Goal: Task Accomplishment & Management: Use online tool/utility

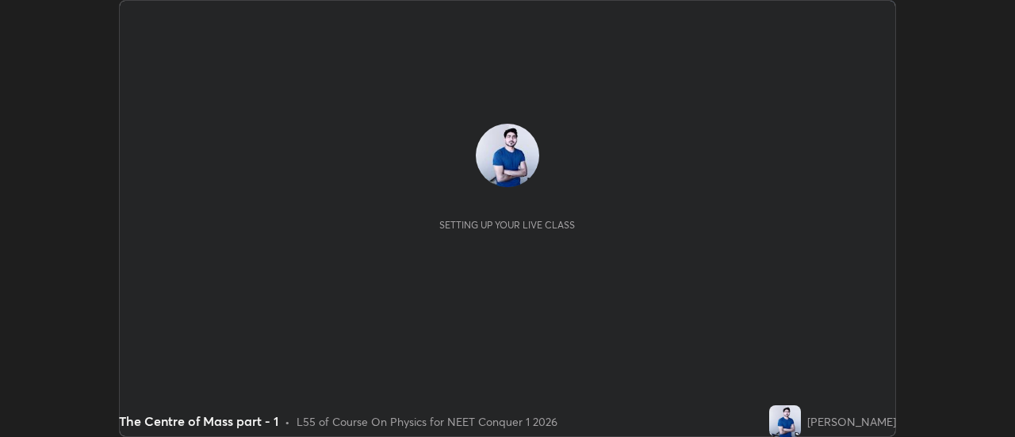
scroll to position [437, 1014]
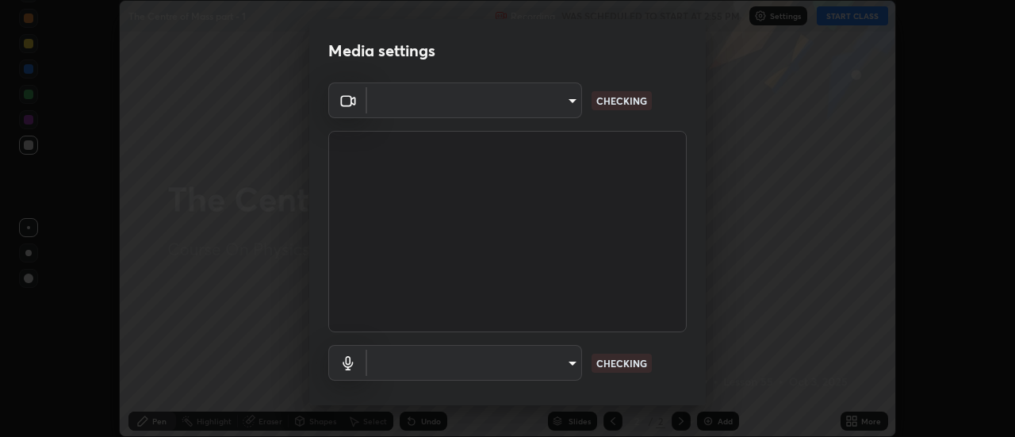
type input "6db99b6eec43879c9c37220b589585cee9a8a2a9ecad64e3b740b2de92d68dc4"
click at [564, 362] on body "Erase all The Centre of Mass part - 1 Recording WAS SCHEDULED TO START AT 2:55 …" at bounding box center [507, 218] width 1015 height 437
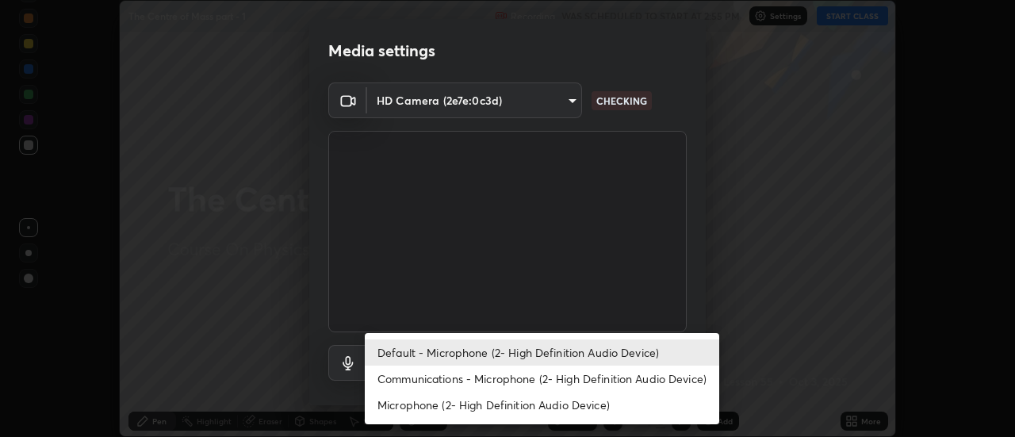
click at [485, 378] on li "Communications - Microphone (2- High Definition Audio Device)" at bounding box center [542, 378] width 354 height 26
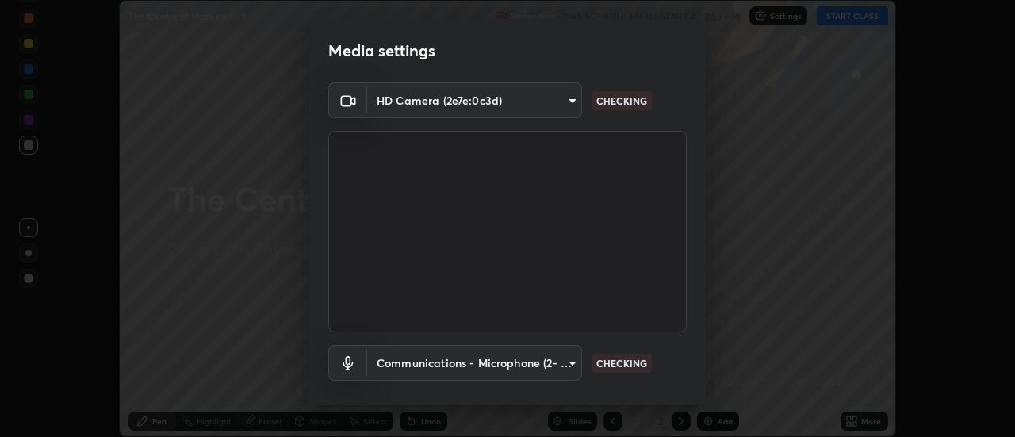
click at [559, 363] on body "Erase all The Centre of Mass part - 1 Recording WAS SCHEDULED TO START AT 2:55 …" at bounding box center [507, 218] width 1015 height 437
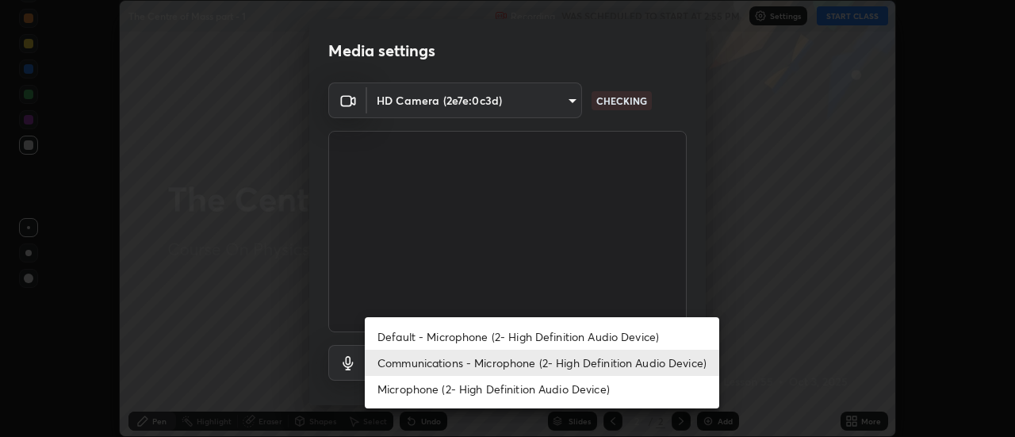
click at [487, 341] on li "Default - Microphone (2- High Definition Audio Device)" at bounding box center [542, 336] width 354 height 26
type input "default"
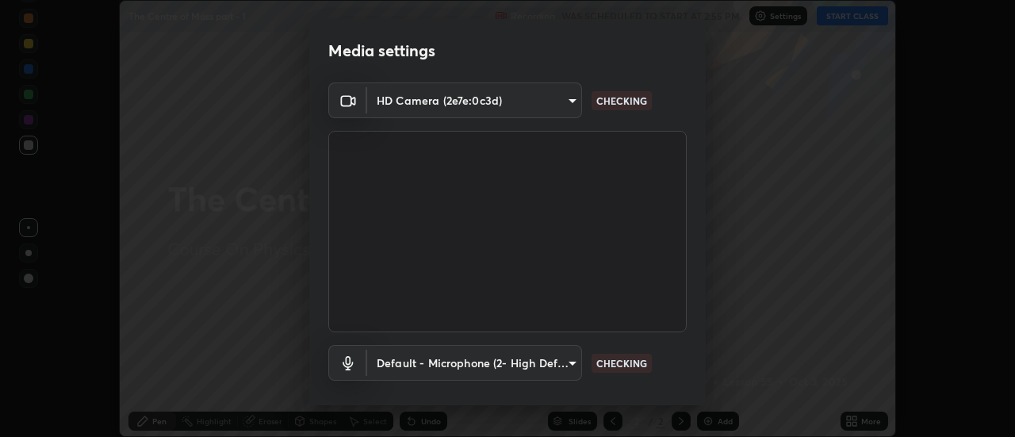
scroll to position [83, 0]
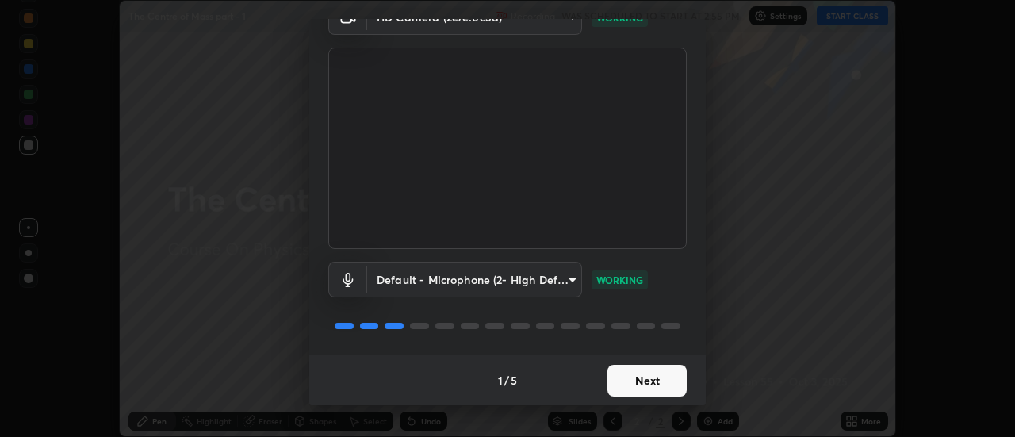
click at [619, 377] on button "Next" at bounding box center [646, 381] width 79 height 32
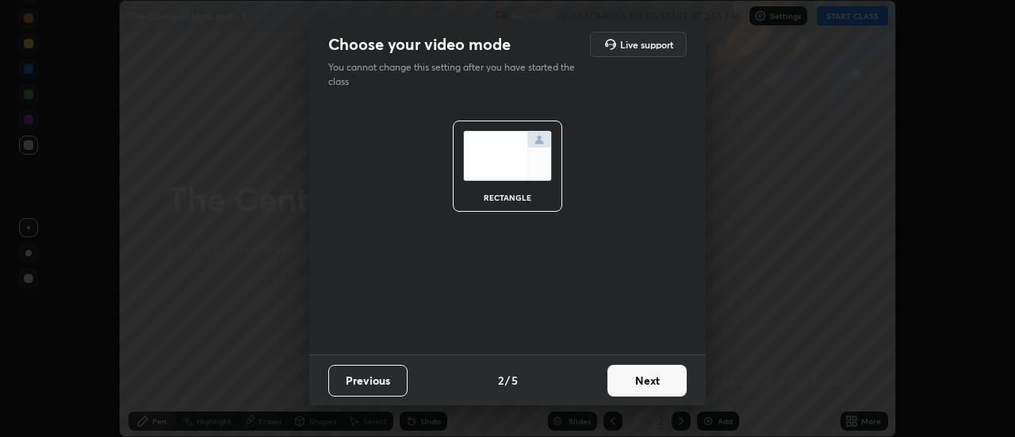
scroll to position [0, 0]
click at [627, 379] on button "Next" at bounding box center [646, 381] width 79 height 32
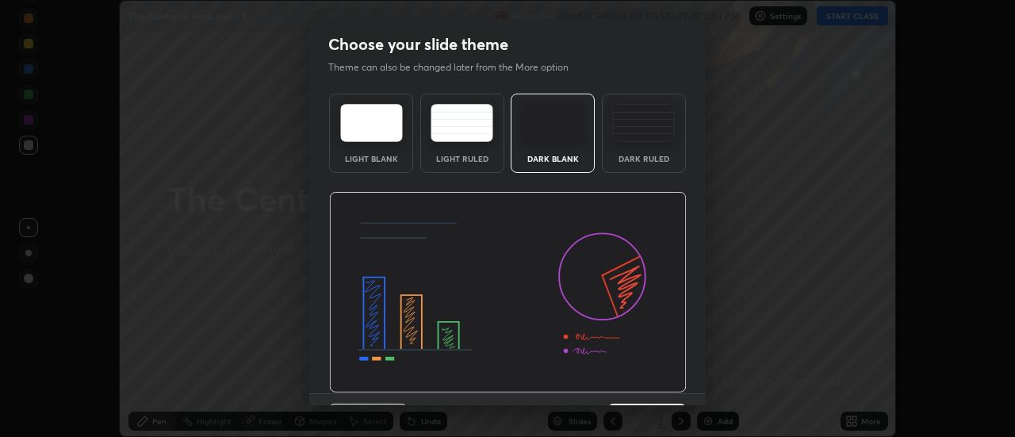
scroll to position [39, 0]
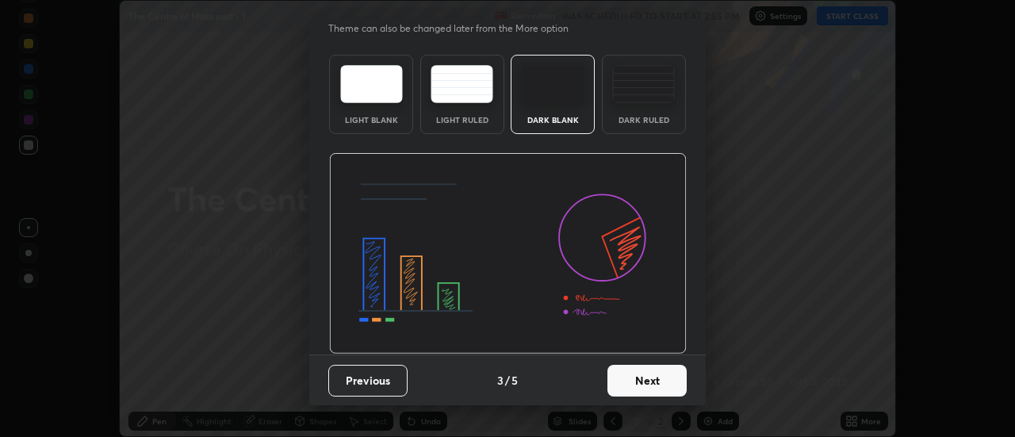
click at [632, 381] on button "Next" at bounding box center [646, 381] width 79 height 32
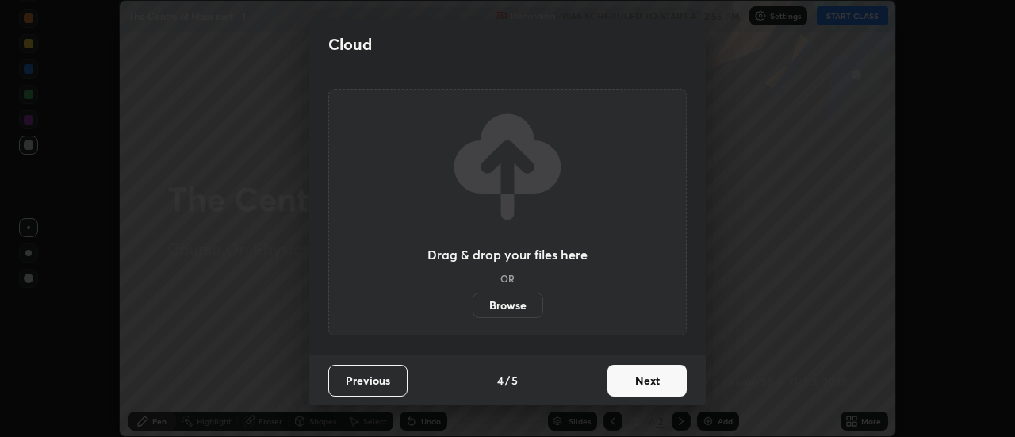
scroll to position [0, 0]
click at [637, 378] on button "Next" at bounding box center [646, 381] width 79 height 32
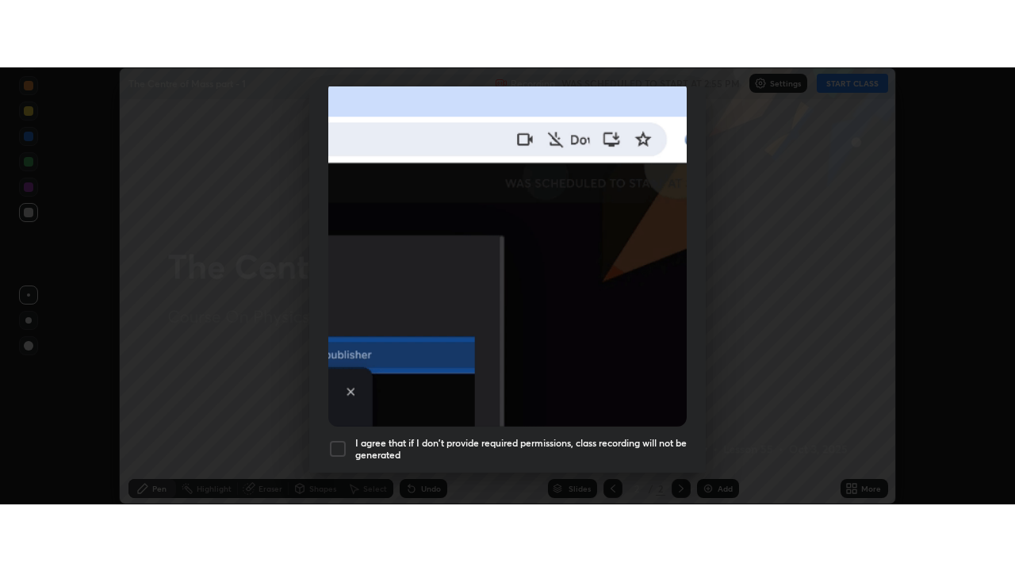
scroll to position [407, 0]
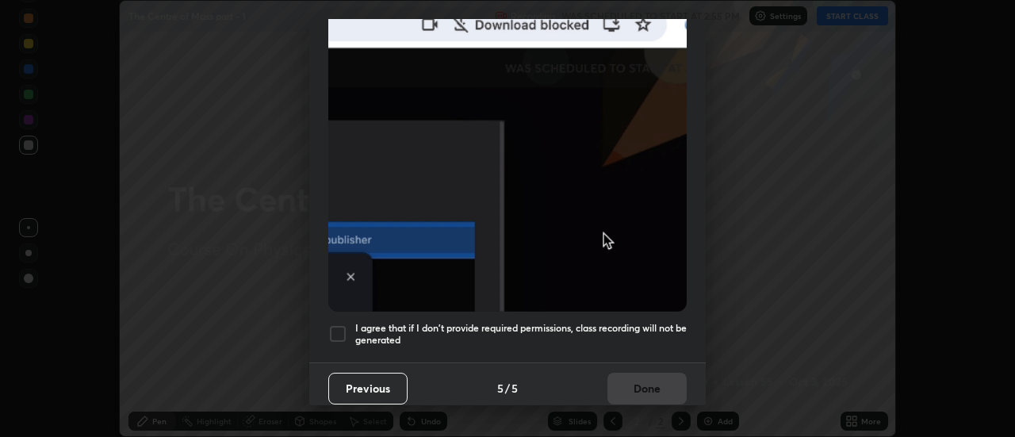
click at [335, 329] on div at bounding box center [337, 333] width 19 height 19
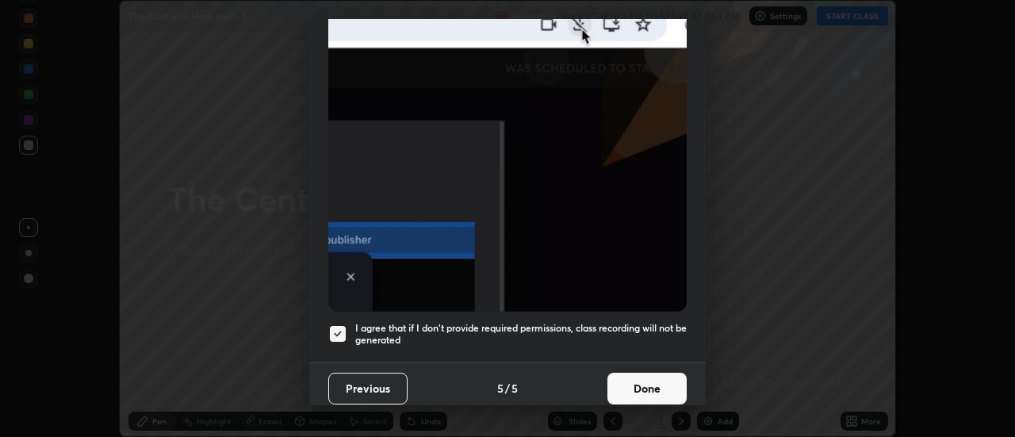
click at [621, 375] on button "Done" at bounding box center [646, 389] width 79 height 32
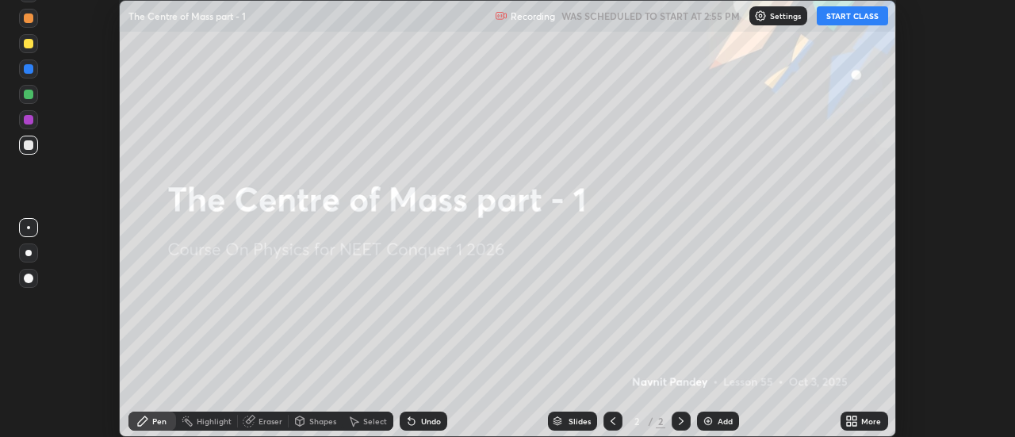
click at [855, 423] on icon at bounding box center [855, 424] width 4 height 4
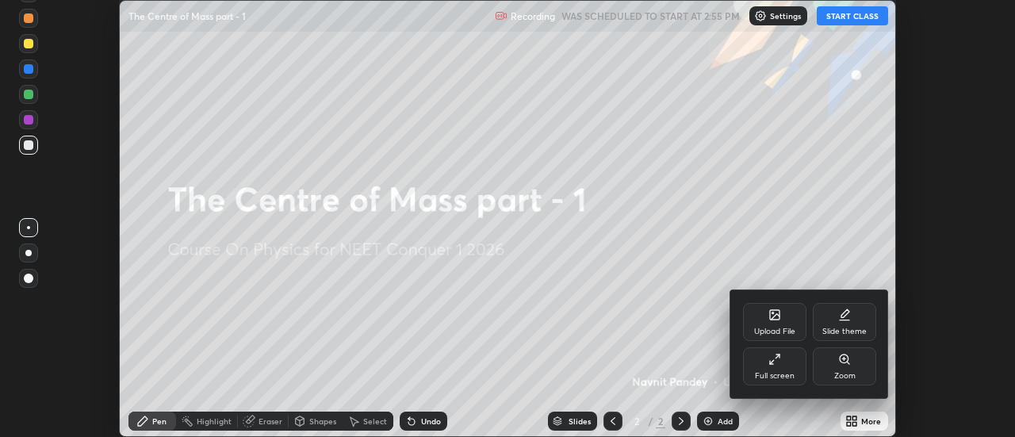
click at [787, 370] on div "Full screen" at bounding box center [774, 366] width 63 height 38
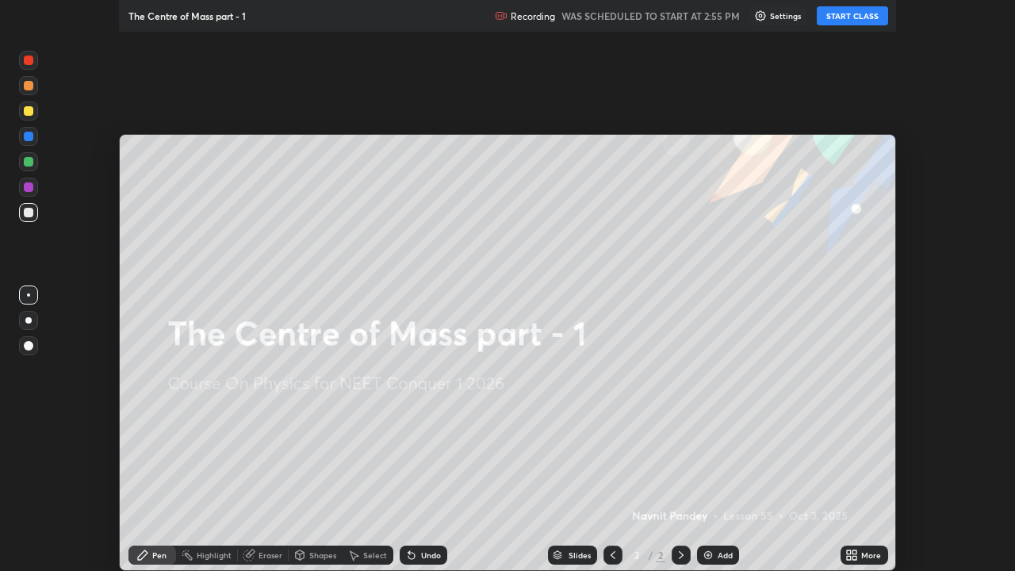
scroll to position [571, 1015]
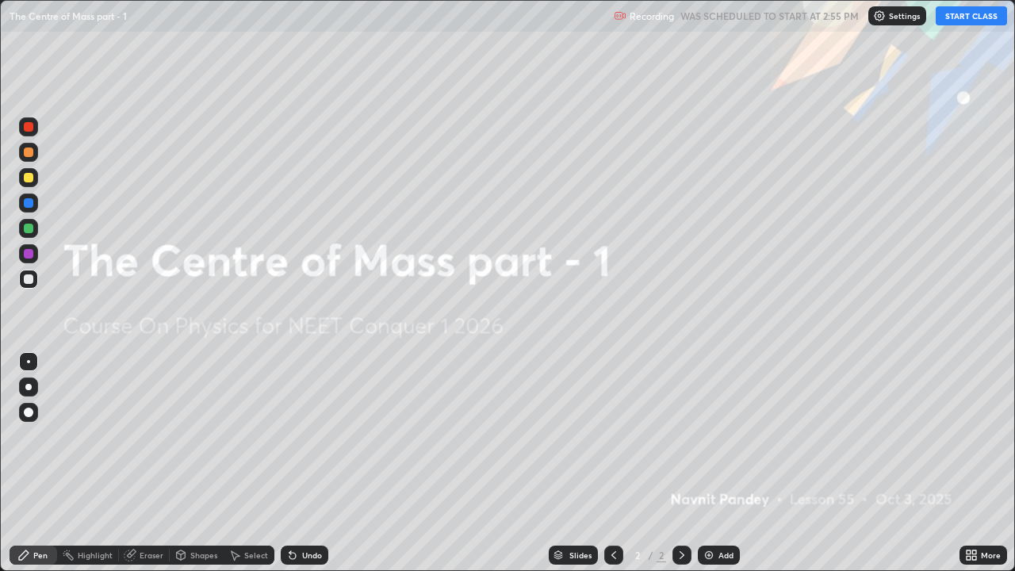
click at [965, 15] on button "START CLASS" at bounding box center [970, 15] width 71 height 19
click at [702, 436] on img at bounding box center [708, 555] width 13 height 13
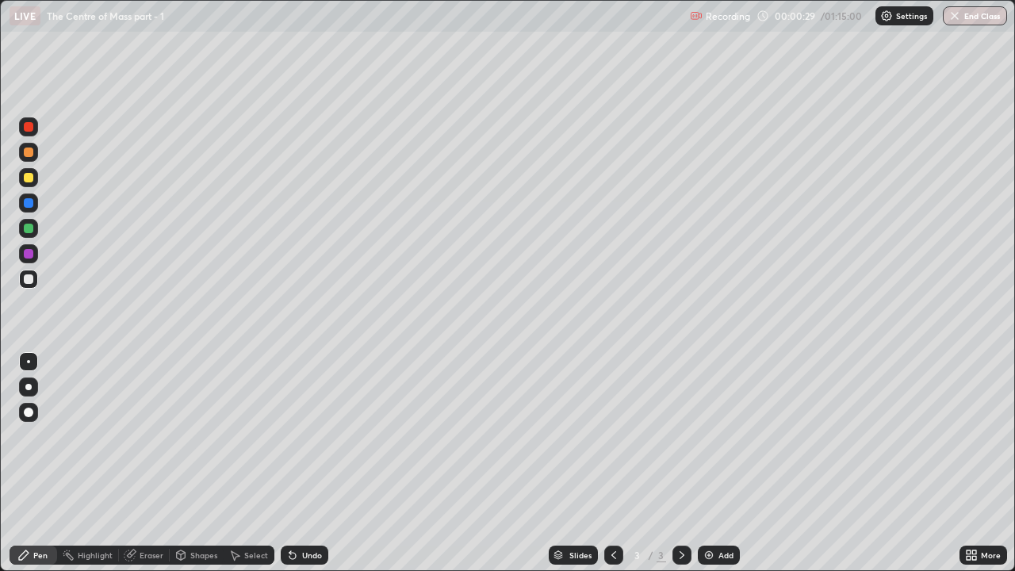
click at [29, 200] on div at bounding box center [29, 203] width 10 height 10
click at [24, 226] on div at bounding box center [29, 229] width 10 height 10
click at [29, 205] on div at bounding box center [29, 203] width 10 height 10
click at [40, 185] on div at bounding box center [28, 177] width 25 height 25
click at [26, 205] on div at bounding box center [29, 203] width 10 height 10
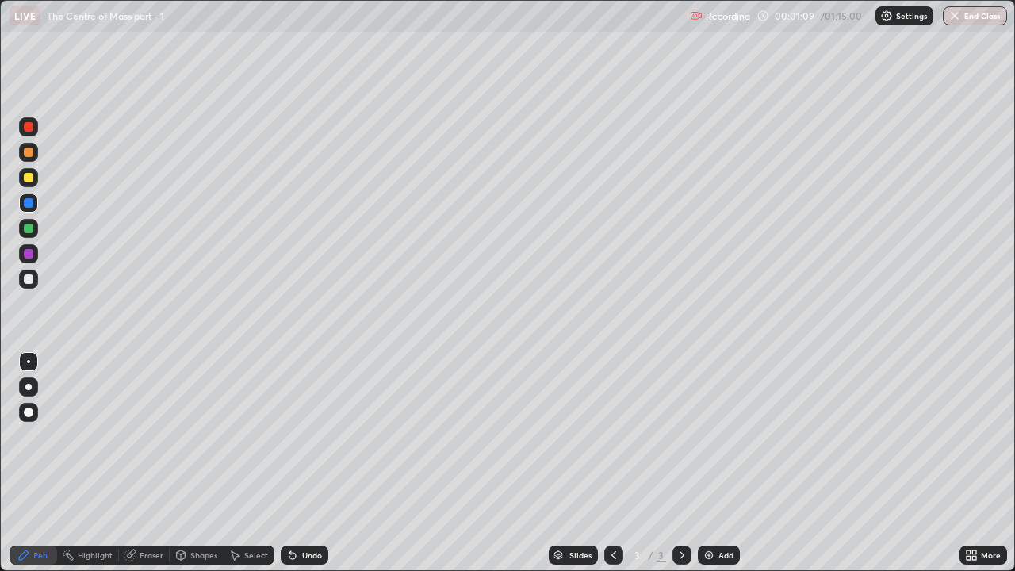
click at [304, 436] on div "Undo" at bounding box center [312, 555] width 20 height 8
click at [297, 436] on div "Undo" at bounding box center [305, 554] width 48 height 19
click at [289, 436] on icon at bounding box center [290, 552] width 2 height 2
click at [293, 436] on icon at bounding box center [292, 555] width 13 height 13
click at [28, 224] on div at bounding box center [29, 229] width 10 height 10
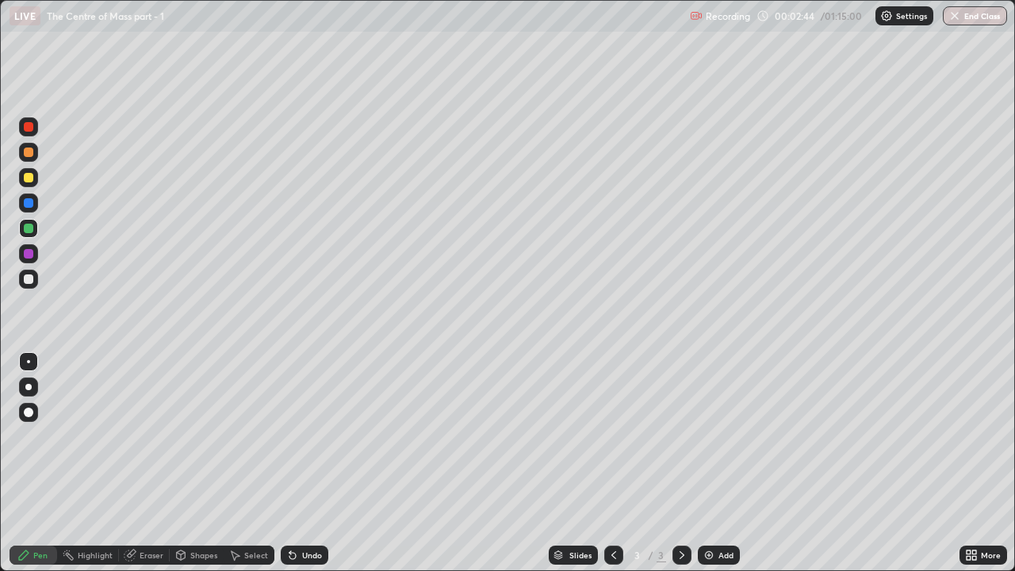
click at [682, 436] on icon at bounding box center [681, 555] width 13 height 13
click at [712, 436] on img at bounding box center [708, 555] width 13 height 13
click at [612, 436] on icon at bounding box center [613, 555] width 13 height 13
click at [679, 436] on icon at bounding box center [681, 555] width 5 height 8
click at [302, 436] on div "Undo" at bounding box center [312, 555] width 20 height 8
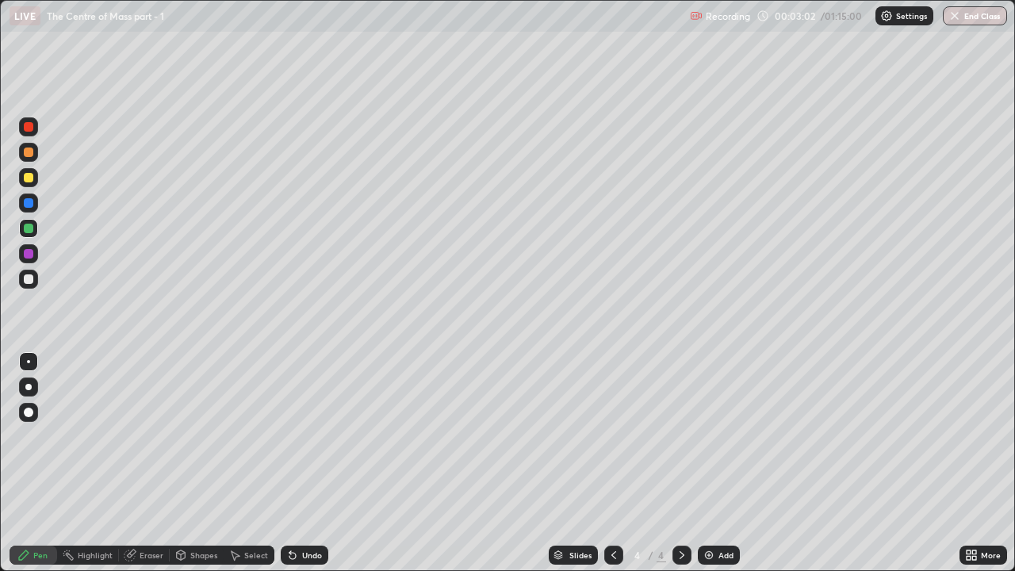
click at [290, 436] on icon at bounding box center [292, 556] width 6 height 6
click at [303, 436] on div "Undo" at bounding box center [312, 555] width 20 height 8
click at [296, 436] on icon at bounding box center [292, 555] width 13 height 13
click at [296, 436] on div "Undo" at bounding box center [305, 554] width 48 height 19
click at [614, 436] on icon at bounding box center [613, 555] width 13 height 13
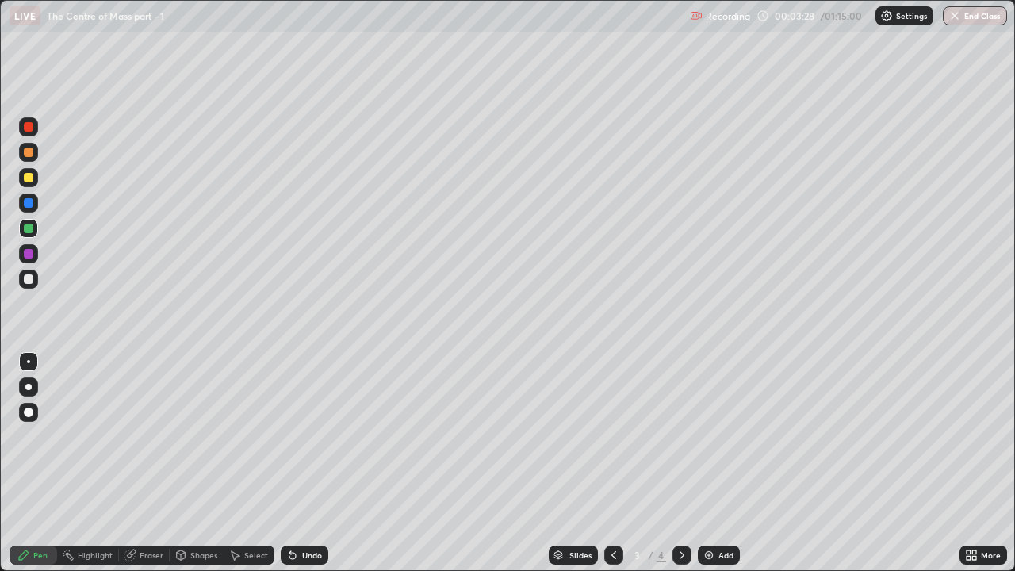
click at [679, 436] on icon at bounding box center [681, 555] width 13 height 13
click at [612, 436] on icon at bounding box center [613, 555] width 13 height 13
click at [672, 436] on div at bounding box center [681, 554] width 19 height 19
click at [680, 436] on icon at bounding box center [681, 555] width 13 height 13
click at [705, 436] on img at bounding box center [708, 555] width 13 height 13
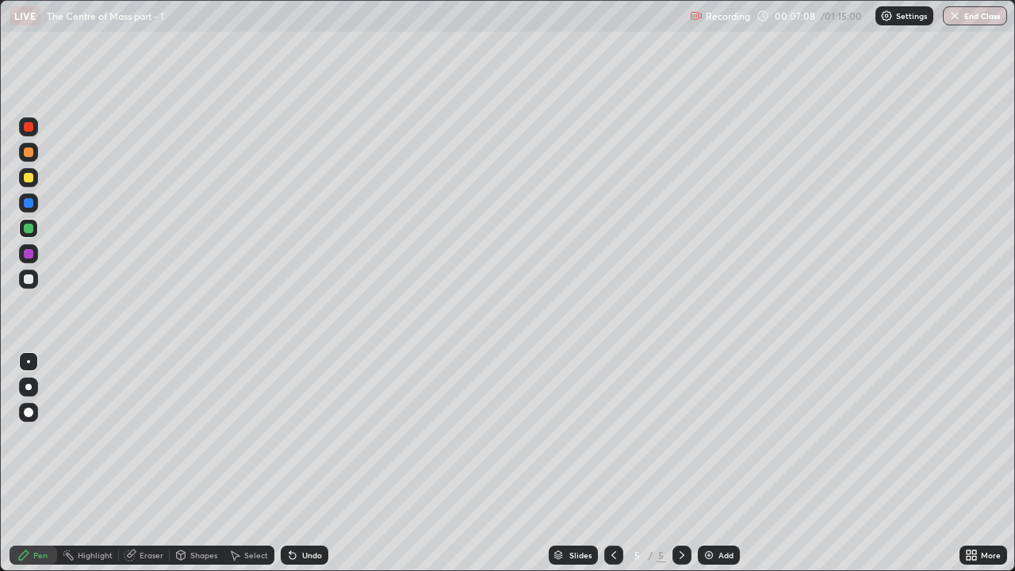
click at [31, 276] on div at bounding box center [29, 279] width 10 height 10
click at [27, 226] on div at bounding box center [29, 229] width 10 height 10
click at [29, 206] on div at bounding box center [29, 203] width 10 height 10
click at [32, 228] on div at bounding box center [29, 229] width 10 height 10
click at [131, 436] on icon at bounding box center [130, 555] width 13 height 13
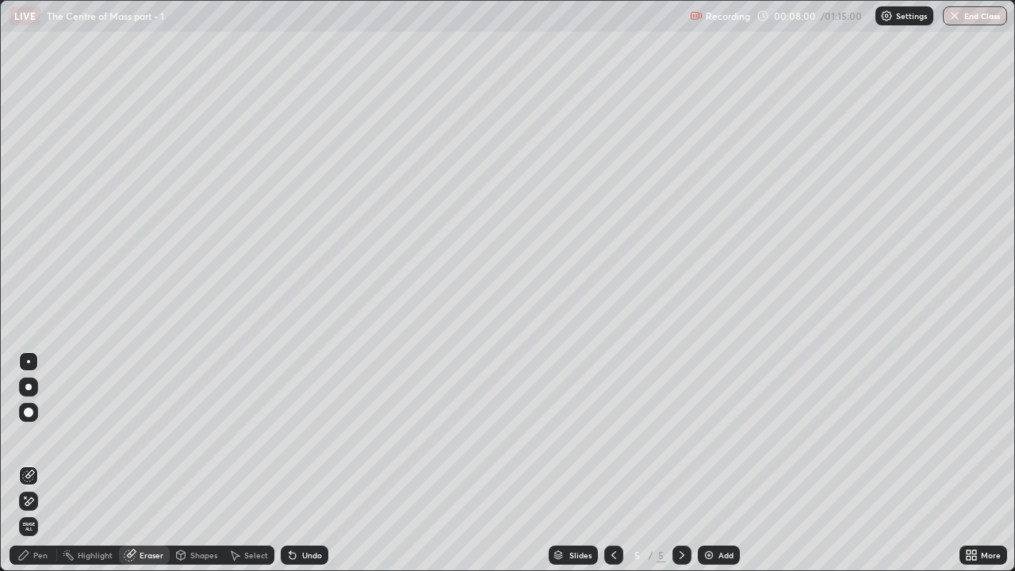
click at [25, 436] on icon at bounding box center [26, 497] width 2 height 2
click at [32, 436] on div "Pen" at bounding box center [34, 554] width 48 height 19
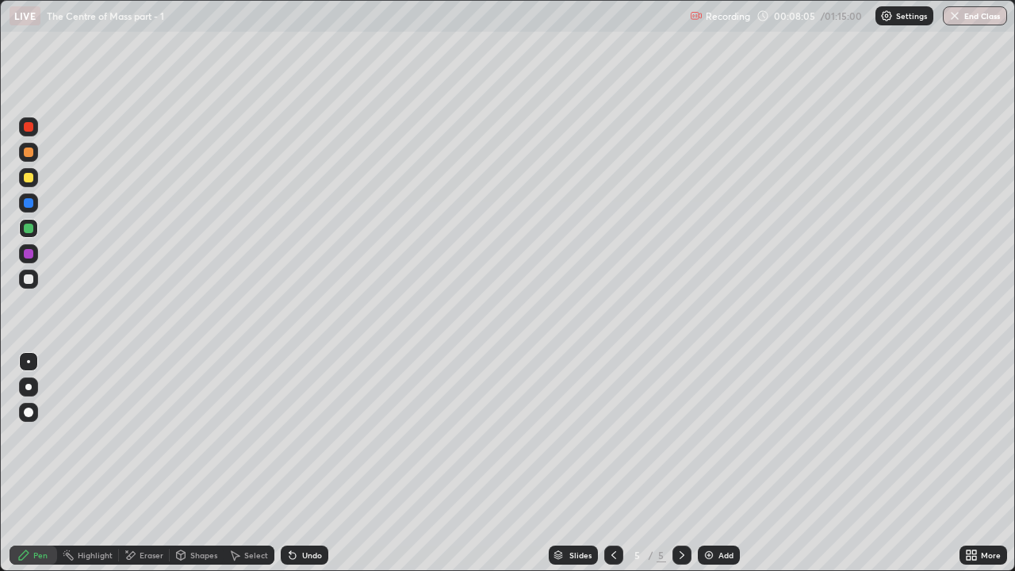
click at [29, 258] on div at bounding box center [29, 254] width 10 height 10
click at [304, 436] on div "Undo" at bounding box center [305, 554] width 48 height 19
click at [27, 232] on div at bounding box center [29, 229] width 10 height 10
click at [146, 436] on div "Eraser" at bounding box center [144, 554] width 51 height 19
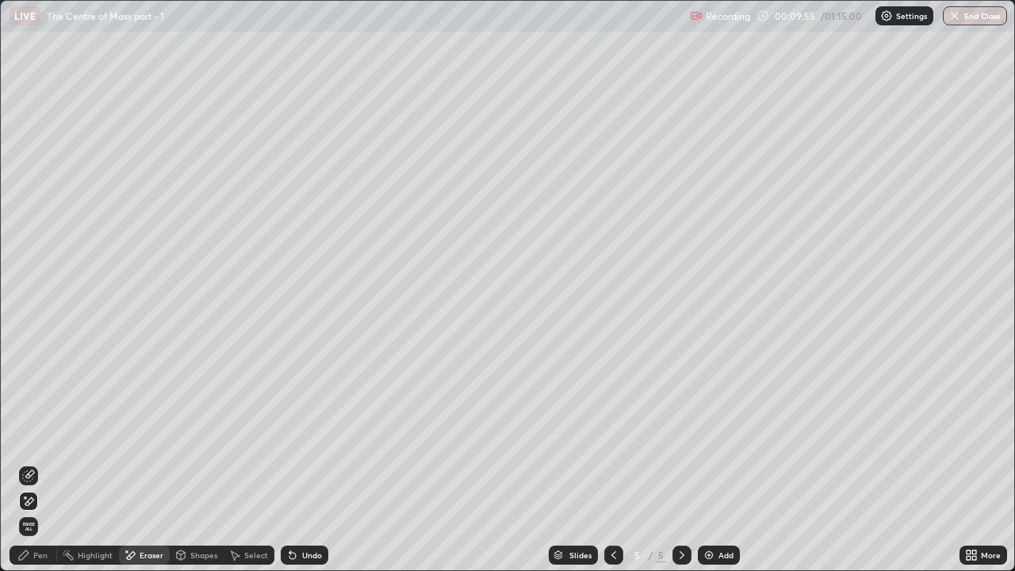
click at [47, 436] on div "Pen" at bounding box center [40, 555] width 14 height 8
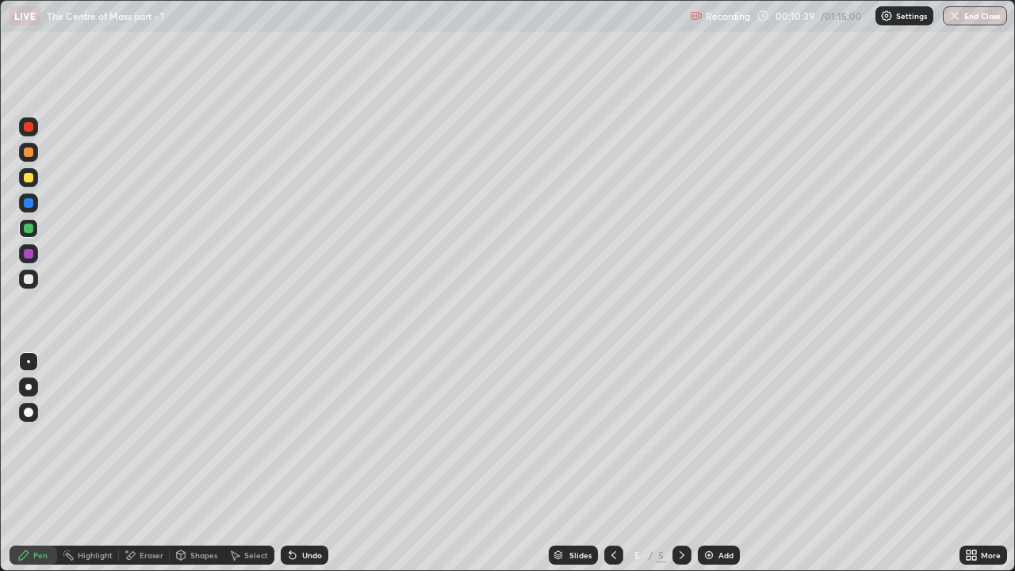
click at [30, 256] on div at bounding box center [29, 254] width 10 height 10
click at [682, 436] on icon at bounding box center [681, 555] width 13 height 13
click at [710, 436] on img at bounding box center [708, 555] width 13 height 13
click at [612, 436] on icon at bounding box center [613, 555] width 13 height 13
click at [611, 436] on icon at bounding box center [613, 555] width 5 height 8
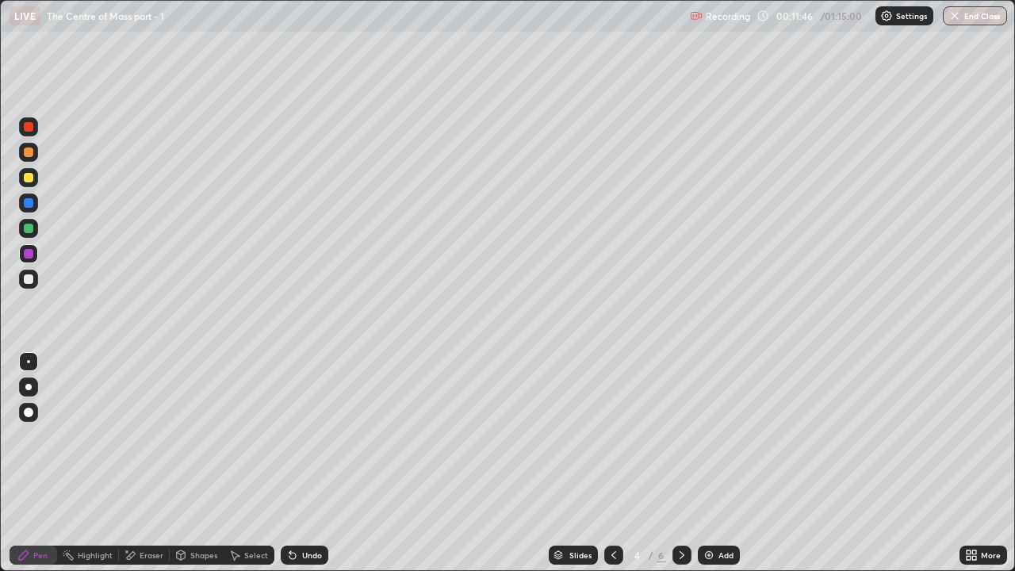
click at [680, 436] on icon at bounding box center [681, 555] width 13 height 13
click at [97, 436] on div "Highlight" at bounding box center [88, 554] width 62 height 19
click at [137, 436] on div "Eraser" at bounding box center [144, 554] width 51 height 19
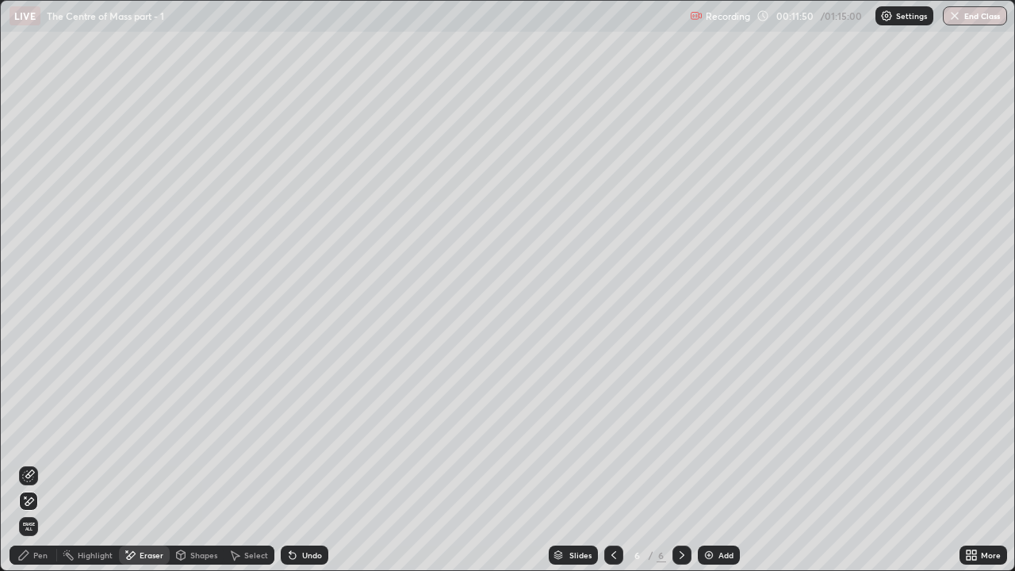
click at [28, 436] on icon at bounding box center [28, 501] width 13 height 13
click at [37, 436] on div "Pen" at bounding box center [40, 555] width 14 height 8
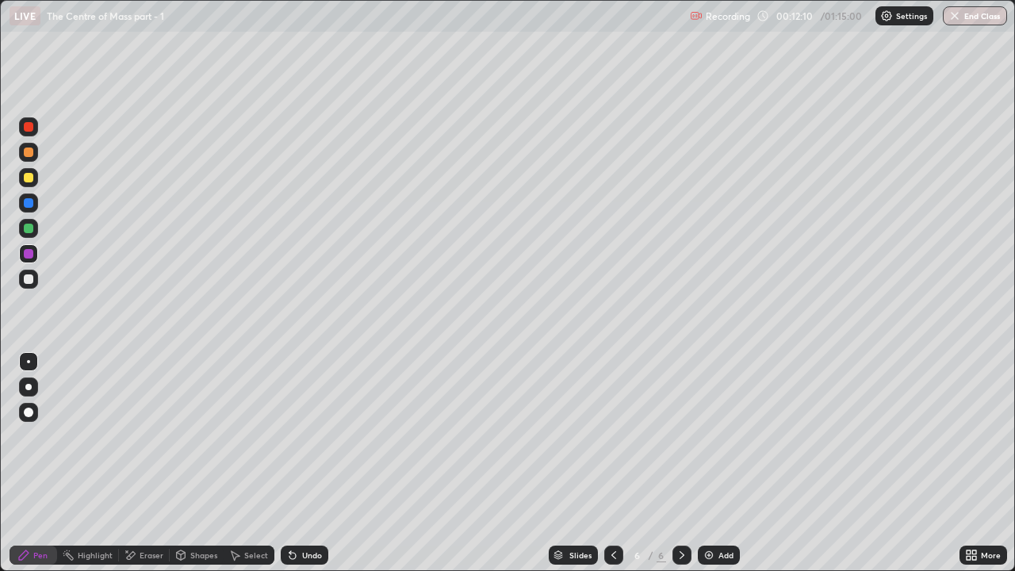
click at [30, 226] on div at bounding box center [29, 229] width 10 height 10
click at [27, 203] on div at bounding box center [29, 203] width 10 height 10
click at [29, 204] on div at bounding box center [29, 203] width 10 height 10
click at [29, 254] on div at bounding box center [29, 254] width 10 height 10
click at [612, 436] on icon at bounding box center [613, 555] width 13 height 13
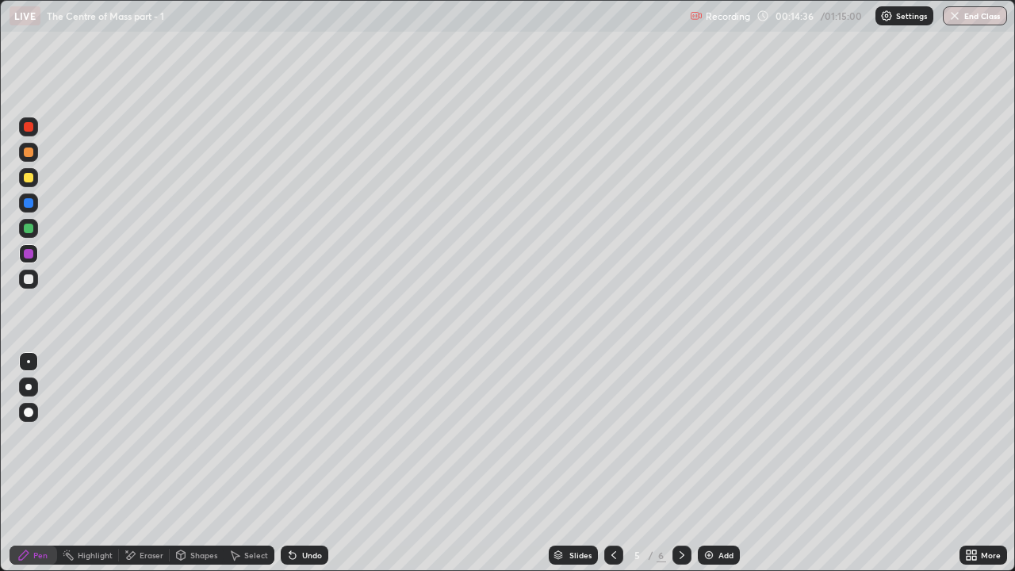
click at [680, 436] on icon at bounding box center [681, 555] width 13 height 13
click at [31, 281] on div at bounding box center [29, 279] width 10 height 10
click at [28, 281] on div at bounding box center [29, 279] width 10 height 10
click at [26, 226] on div at bounding box center [29, 229] width 10 height 10
click at [146, 436] on div "Eraser" at bounding box center [152, 555] width 24 height 8
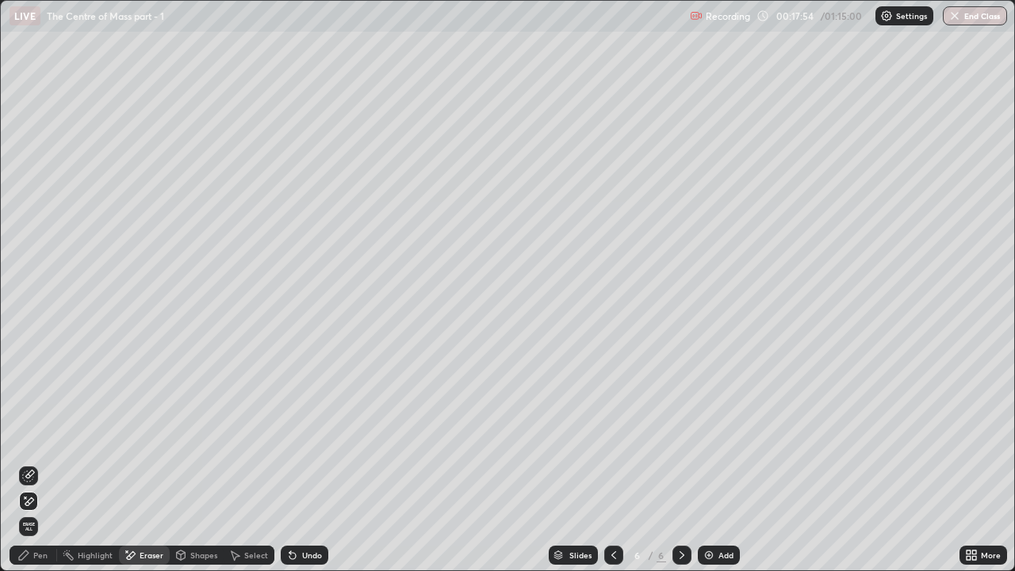
click at [33, 436] on div "Pen" at bounding box center [34, 554] width 48 height 19
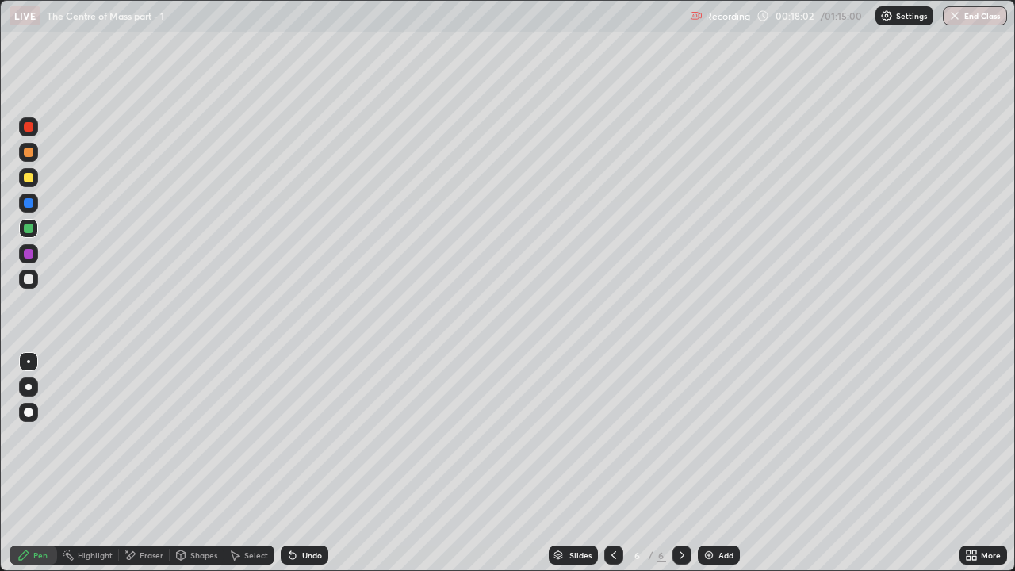
click at [679, 436] on icon at bounding box center [681, 555] width 13 height 13
click at [706, 436] on img at bounding box center [708, 555] width 13 height 13
click at [28, 279] on div at bounding box center [29, 279] width 10 height 10
click at [29, 204] on div at bounding box center [29, 203] width 10 height 10
click at [30, 228] on div at bounding box center [29, 229] width 10 height 10
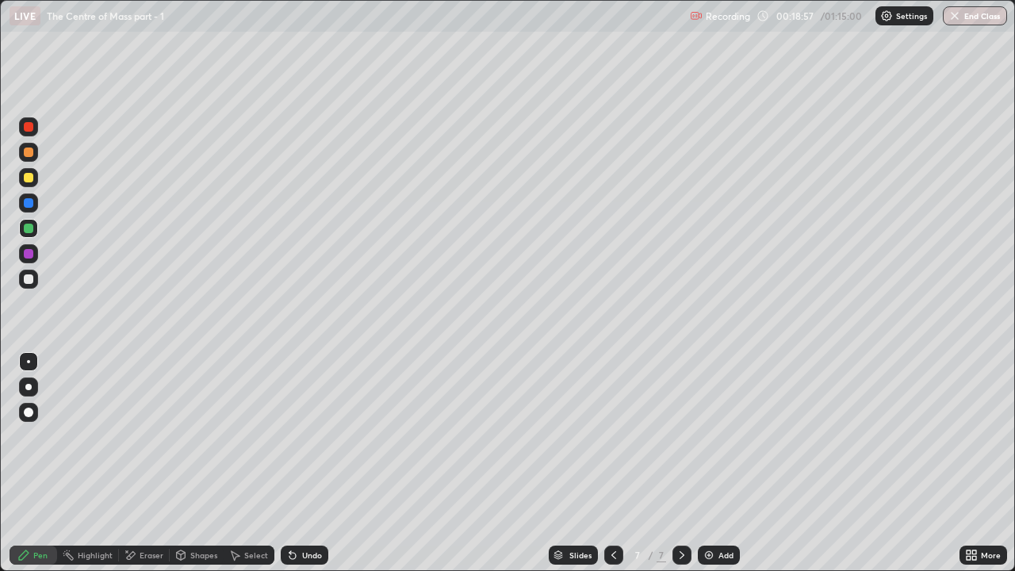
click at [28, 205] on div at bounding box center [29, 203] width 10 height 10
click at [25, 180] on div at bounding box center [29, 178] width 10 height 10
click at [25, 220] on div at bounding box center [28, 228] width 19 height 19
click at [289, 436] on icon at bounding box center [290, 552] width 2 height 2
click at [296, 436] on icon at bounding box center [292, 555] width 13 height 13
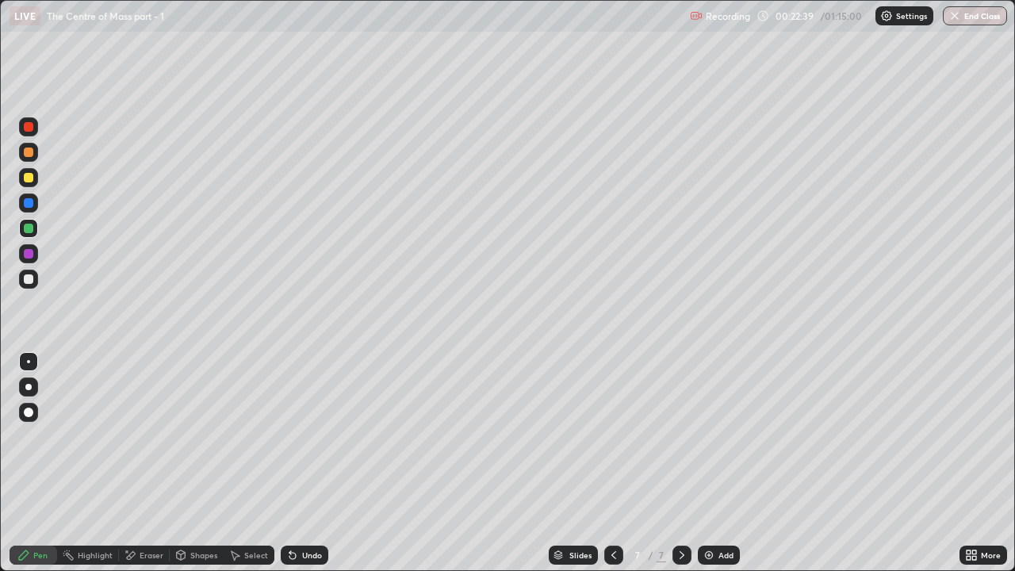
click at [30, 205] on div at bounding box center [29, 203] width 10 height 10
click at [27, 182] on div at bounding box center [29, 178] width 10 height 10
click at [27, 229] on div at bounding box center [29, 229] width 10 height 10
click at [678, 436] on icon at bounding box center [681, 555] width 13 height 13
click at [704, 436] on img at bounding box center [708, 555] width 13 height 13
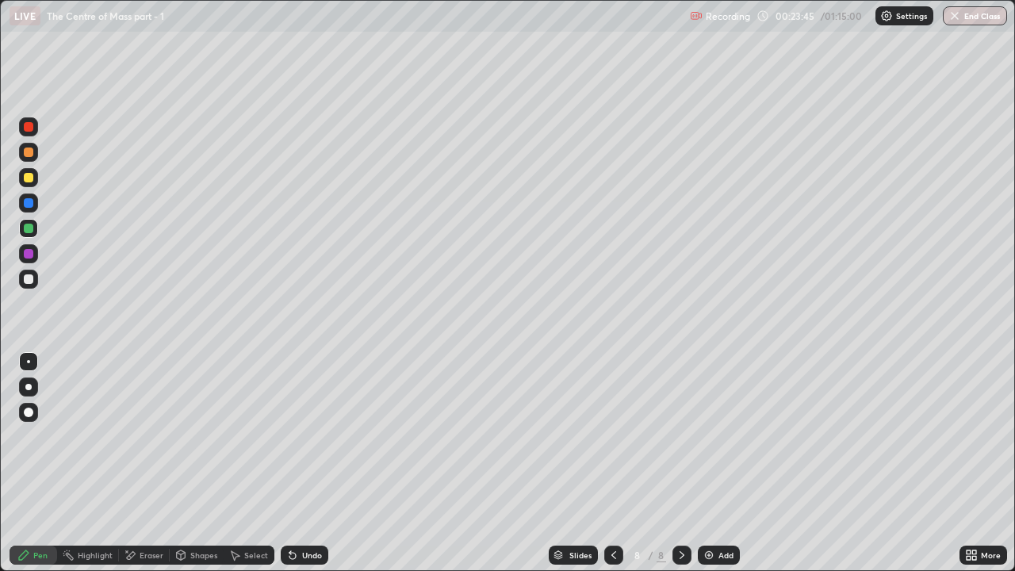
click at [612, 436] on icon at bounding box center [613, 555] width 13 height 13
click at [27, 201] on div at bounding box center [29, 203] width 10 height 10
click at [678, 436] on icon at bounding box center [681, 555] width 13 height 13
click at [25, 280] on div at bounding box center [29, 279] width 10 height 10
click at [31, 220] on div at bounding box center [28, 228] width 19 height 19
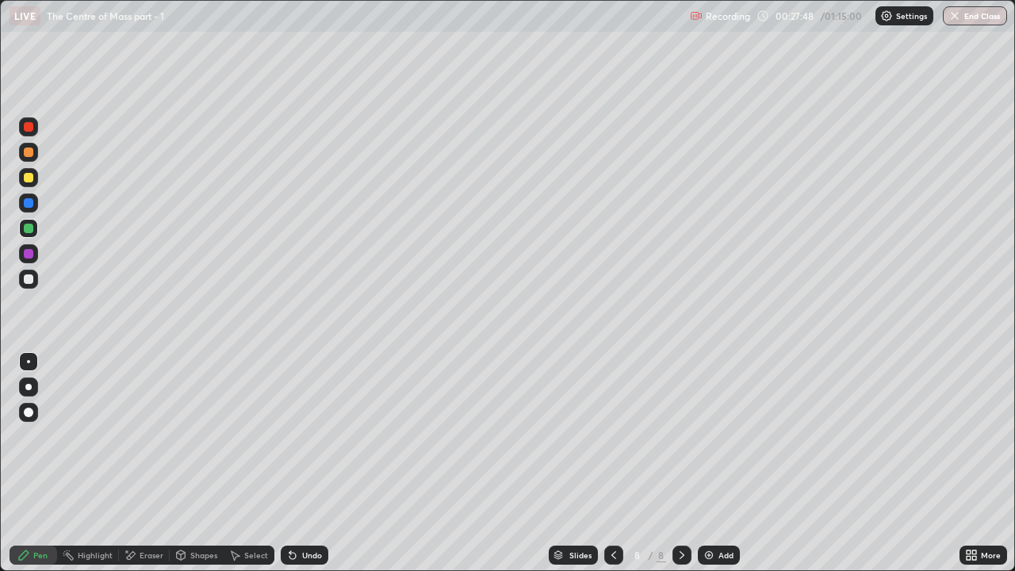
click at [27, 204] on div at bounding box center [29, 203] width 10 height 10
click at [28, 229] on div at bounding box center [29, 229] width 10 height 10
click at [298, 436] on div "Undo" at bounding box center [305, 554] width 48 height 19
click at [310, 436] on div "Undo" at bounding box center [305, 554] width 48 height 19
click at [308, 436] on div "Undo" at bounding box center [312, 555] width 20 height 8
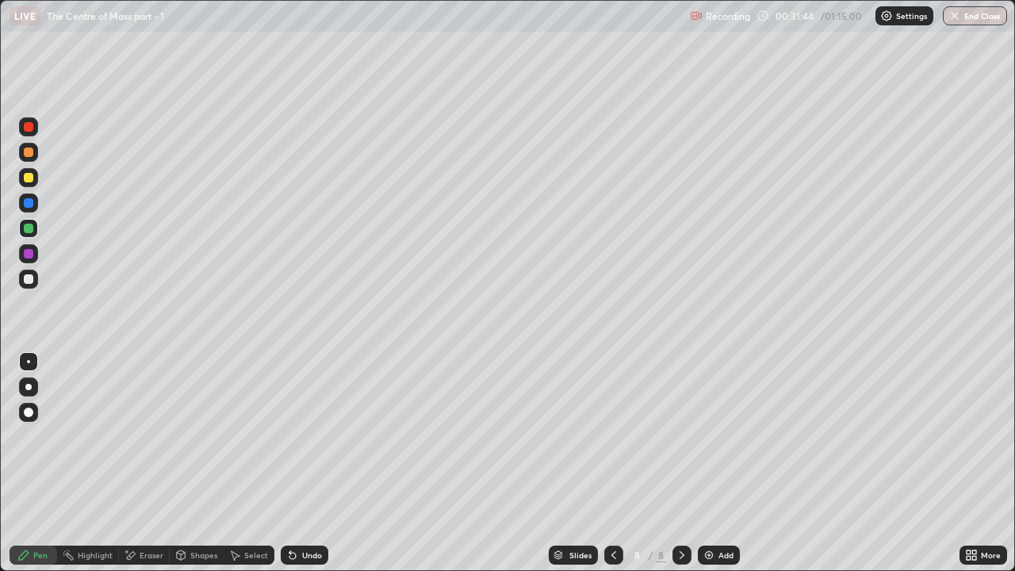
click at [29, 279] on div at bounding box center [29, 279] width 10 height 10
click at [126, 436] on icon at bounding box center [127, 551] width 2 height 2
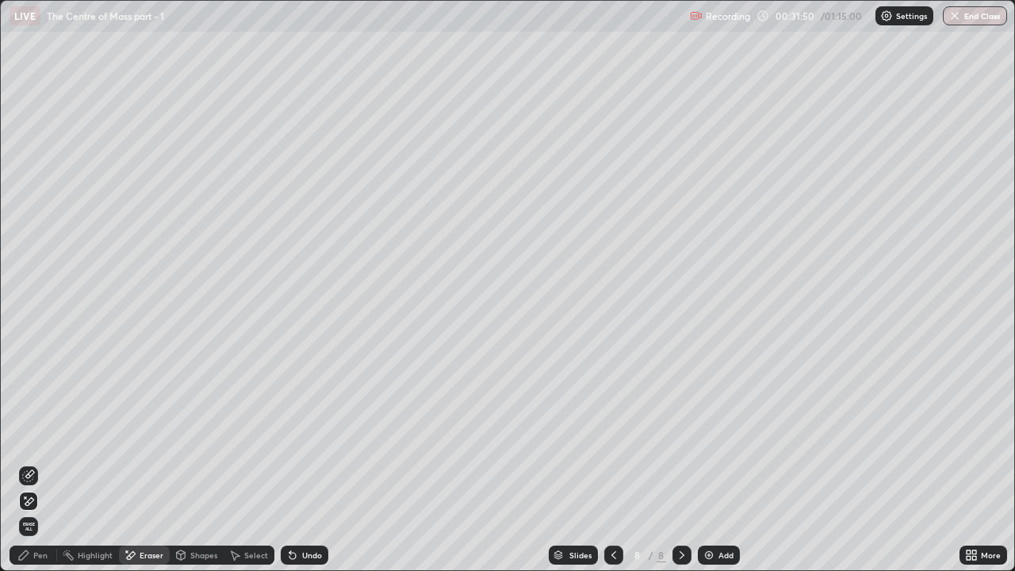
click at [41, 436] on div "Pen" at bounding box center [40, 555] width 14 height 8
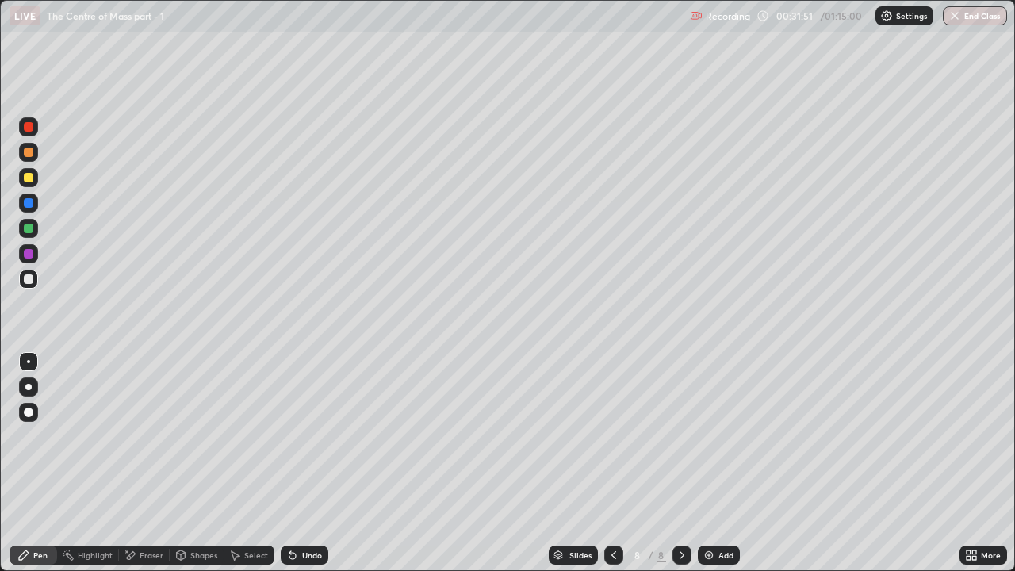
click at [29, 231] on div at bounding box center [29, 229] width 10 height 10
click at [30, 251] on div at bounding box center [29, 254] width 10 height 10
click at [152, 436] on div "Eraser" at bounding box center [152, 555] width 24 height 8
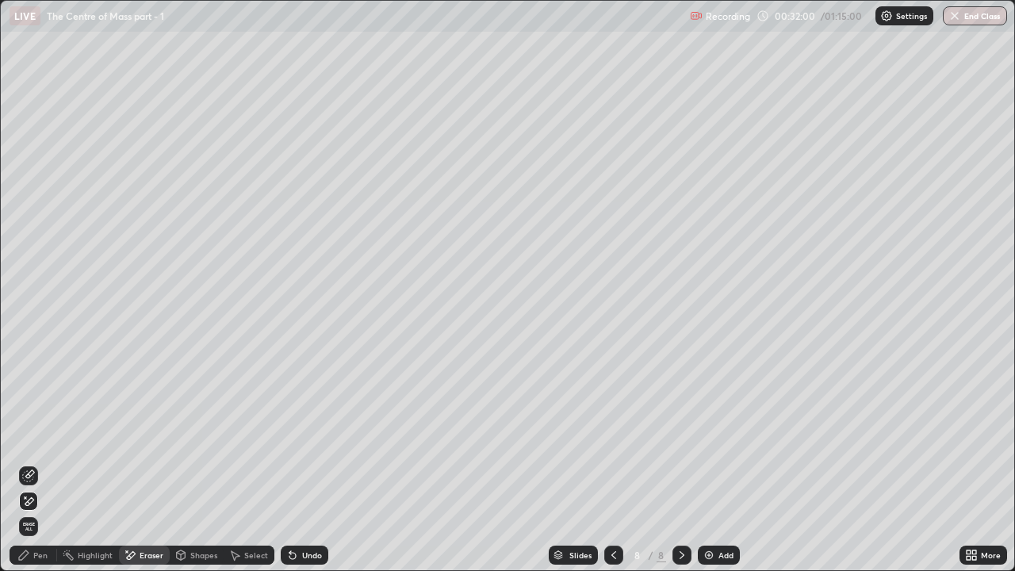
click at [32, 436] on div "Pen" at bounding box center [34, 554] width 48 height 19
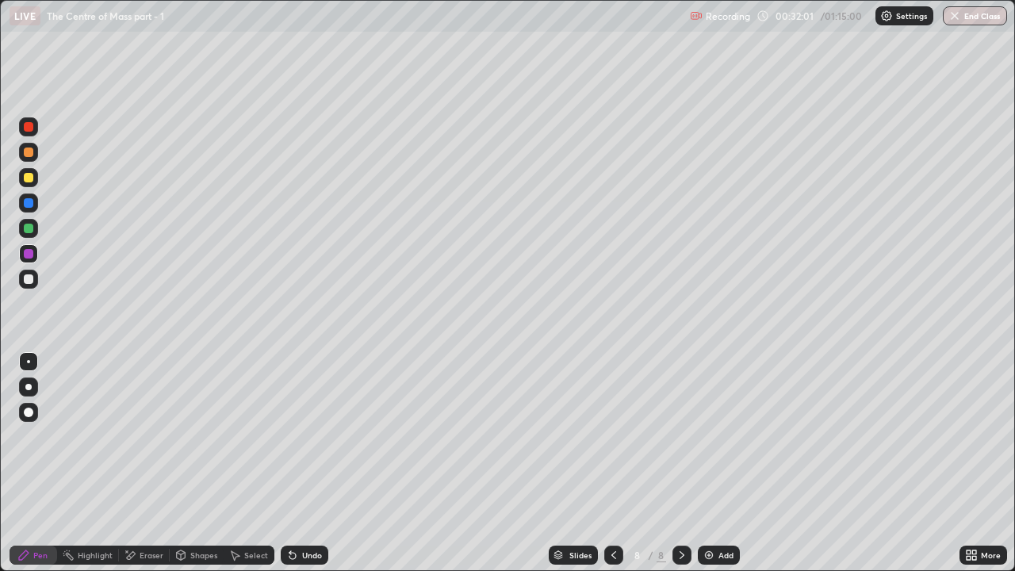
click at [28, 204] on div at bounding box center [29, 203] width 10 height 10
click at [149, 436] on div "Eraser" at bounding box center [152, 555] width 24 height 8
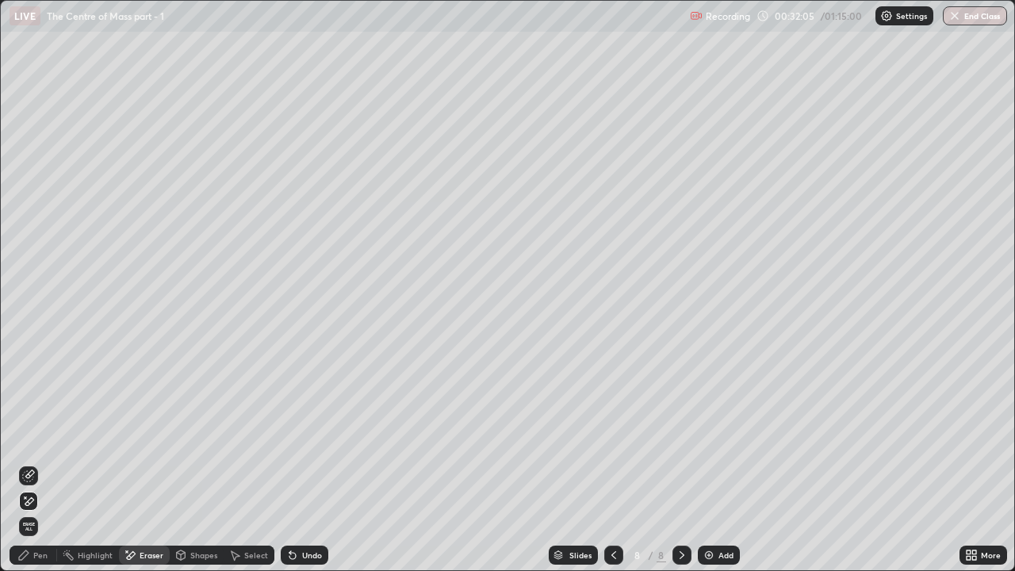
click at [32, 436] on icon at bounding box center [28, 475] width 13 height 13
click at [36, 436] on div "Pen" at bounding box center [40, 555] width 14 height 8
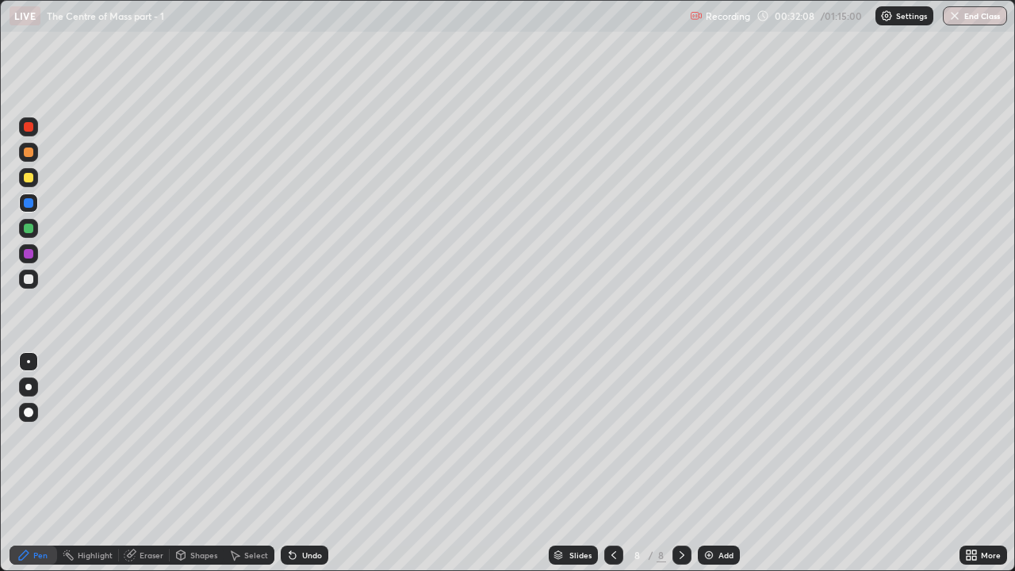
click at [29, 231] on div at bounding box center [29, 229] width 10 height 10
click at [29, 250] on div at bounding box center [29, 254] width 10 height 10
click at [29, 277] on div at bounding box center [29, 279] width 10 height 10
click at [33, 257] on div at bounding box center [28, 253] width 19 height 19
click at [290, 436] on icon at bounding box center [292, 556] width 6 height 6
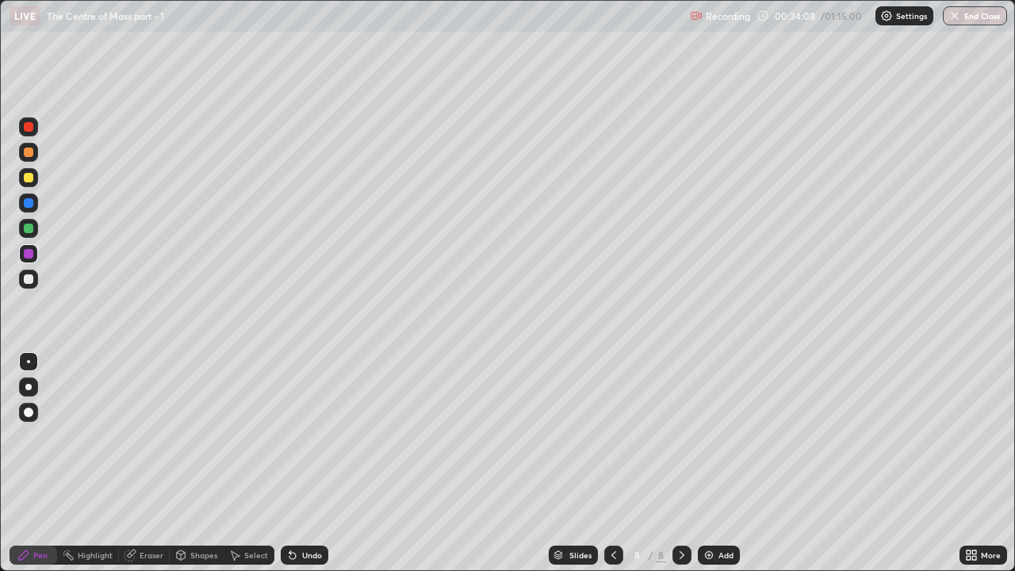
click at [680, 436] on icon at bounding box center [681, 555] width 13 height 13
click at [706, 436] on img at bounding box center [708, 555] width 13 height 13
click at [29, 226] on div at bounding box center [29, 229] width 10 height 10
click at [25, 277] on div at bounding box center [29, 279] width 10 height 10
click at [673, 436] on div at bounding box center [681, 554] width 19 height 19
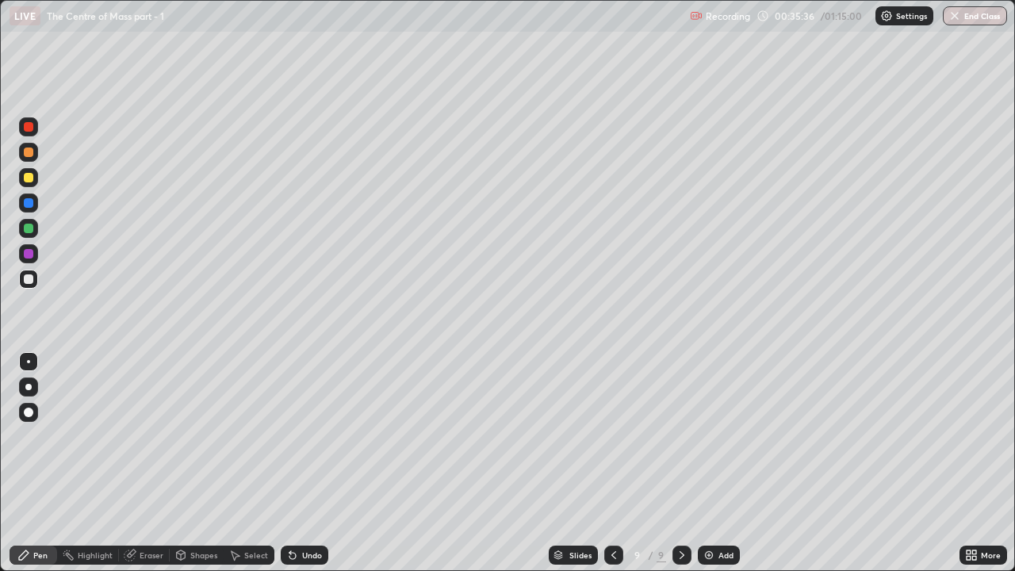
click at [705, 436] on img at bounding box center [708, 555] width 13 height 13
click at [28, 260] on div at bounding box center [28, 253] width 19 height 19
click at [296, 436] on div "Undo" at bounding box center [305, 554] width 48 height 19
click at [302, 436] on div "Undo" at bounding box center [312, 555] width 20 height 8
click at [29, 229] on div at bounding box center [29, 229] width 10 height 10
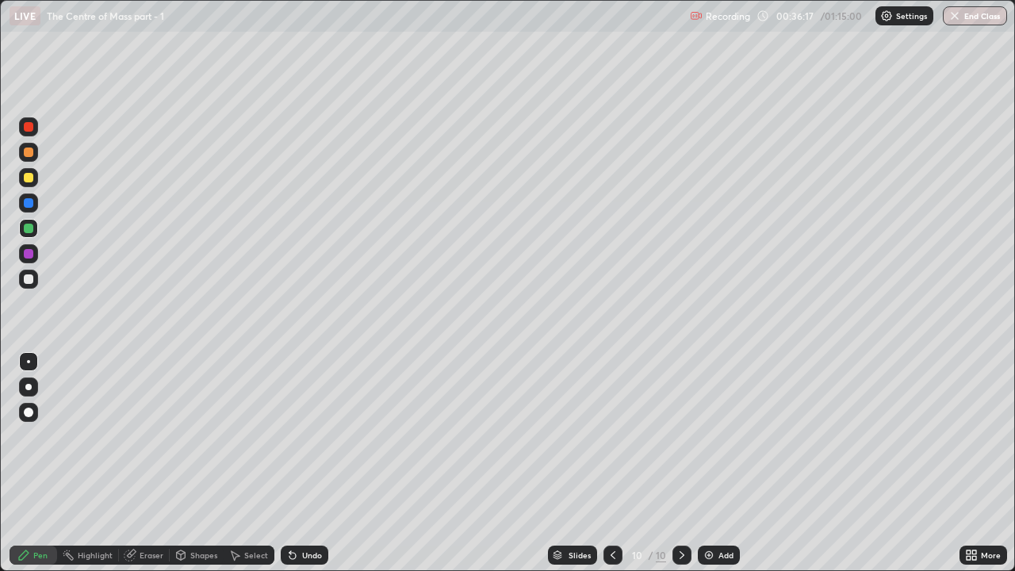
click at [27, 203] on div at bounding box center [29, 203] width 10 height 10
click at [29, 202] on div at bounding box center [29, 203] width 10 height 10
click at [29, 226] on div at bounding box center [29, 229] width 10 height 10
click at [31, 254] on div at bounding box center [29, 254] width 10 height 10
click at [143, 436] on div "Eraser" at bounding box center [144, 554] width 51 height 19
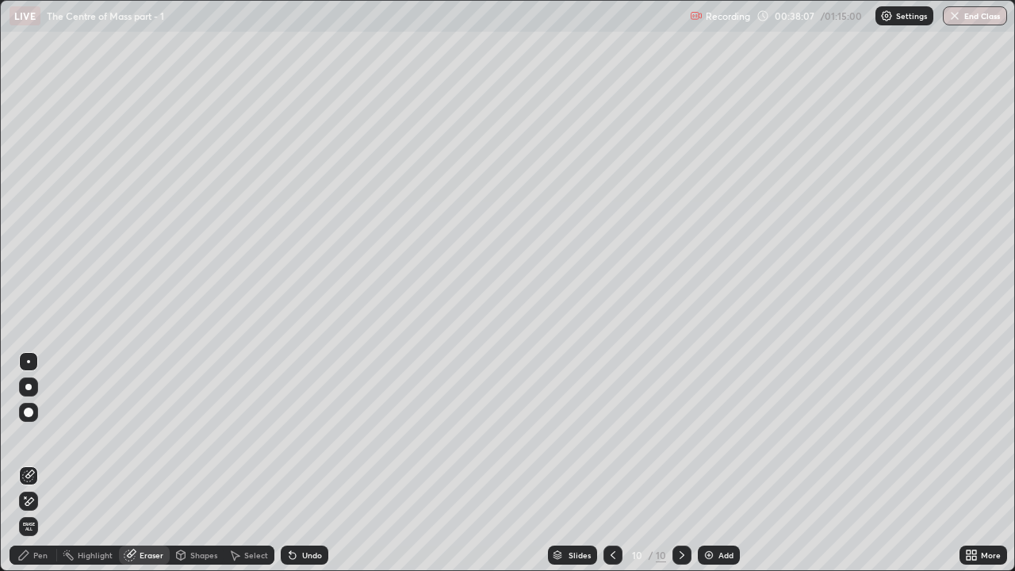
click at [25, 436] on icon at bounding box center [26, 497] width 2 height 2
click at [43, 436] on div "Pen" at bounding box center [40, 555] width 14 height 8
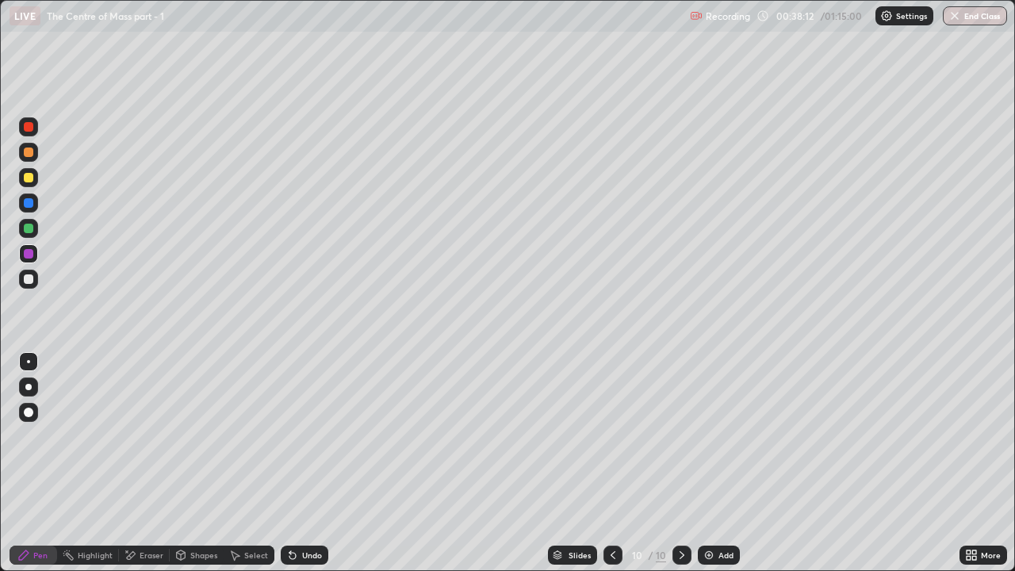
click at [29, 228] on div at bounding box center [29, 229] width 10 height 10
click at [30, 258] on div at bounding box center [29, 254] width 10 height 10
click at [25, 229] on div at bounding box center [29, 229] width 10 height 10
click at [306, 436] on div "Undo" at bounding box center [312, 555] width 20 height 8
click at [302, 436] on div "Undo" at bounding box center [312, 555] width 20 height 8
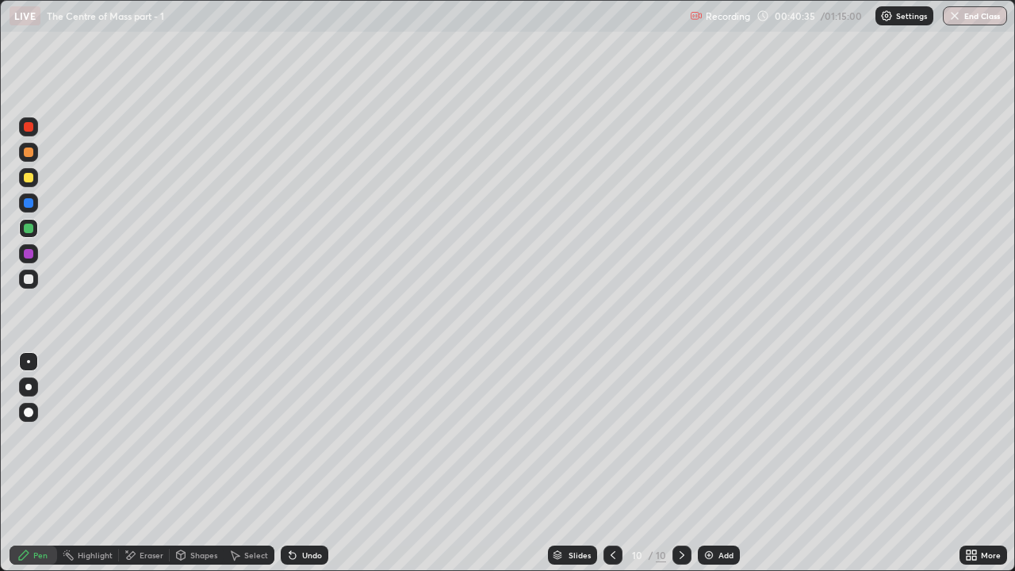
click at [296, 436] on div "Undo" at bounding box center [305, 554] width 48 height 19
click at [296, 436] on icon at bounding box center [292, 555] width 13 height 13
click at [28, 209] on div at bounding box center [28, 202] width 19 height 19
click at [679, 436] on div at bounding box center [681, 554] width 19 height 19
click at [704, 436] on img at bounding box center [708, 555] width 13 height 13
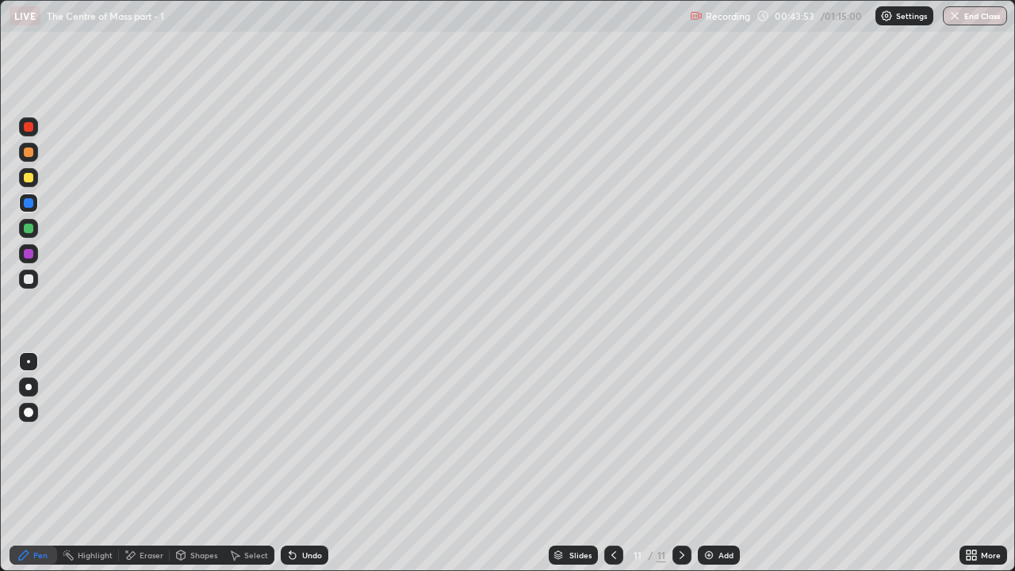
click at [27, 287] on div at bounding box center [28, 279] width 19 height 19
click at [296, 436] on div "Undo" at bounding box center [305, 554] width 48 height 19
click at [27, 204] on div at bounding box center [29, 203] width 10 height 10
click at [30, 283] on div at bounding box center [29, 279] width 10 height 10
click at [25, 180] on div at bounding box center [29, 178] width 10 height 10
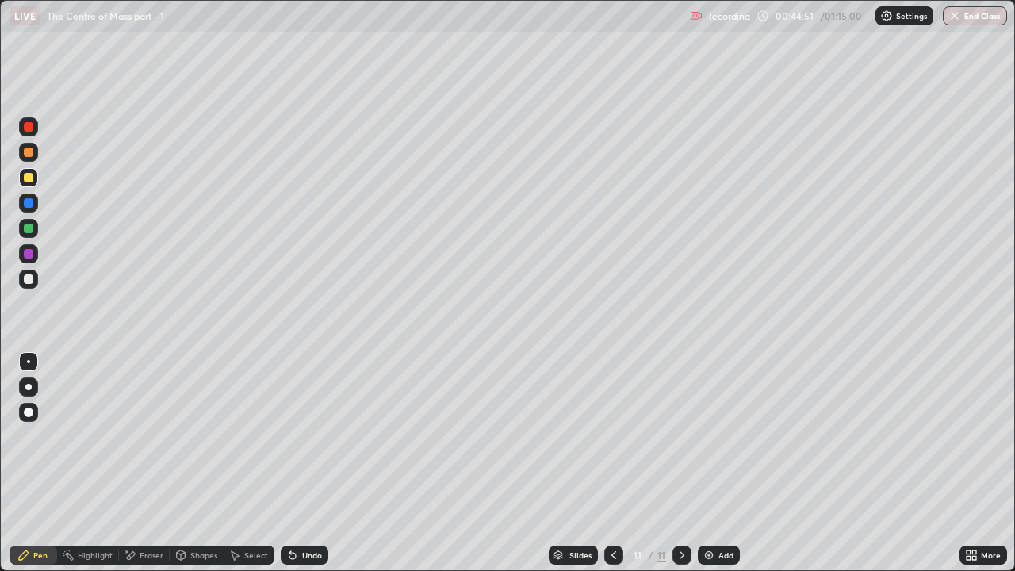
click at [29, 205] on div at bounding box center [29, 203] width 10 height 10
click at [299, 436] on div "Undo" at bounding box center [305, 554] width 48 height 19
click at [296, 436] on div "Undo" at bounding box center [305, 554] width 48 height 19
click at [296, 436] on icon at bounding box center [292, 555] width 13 height 13
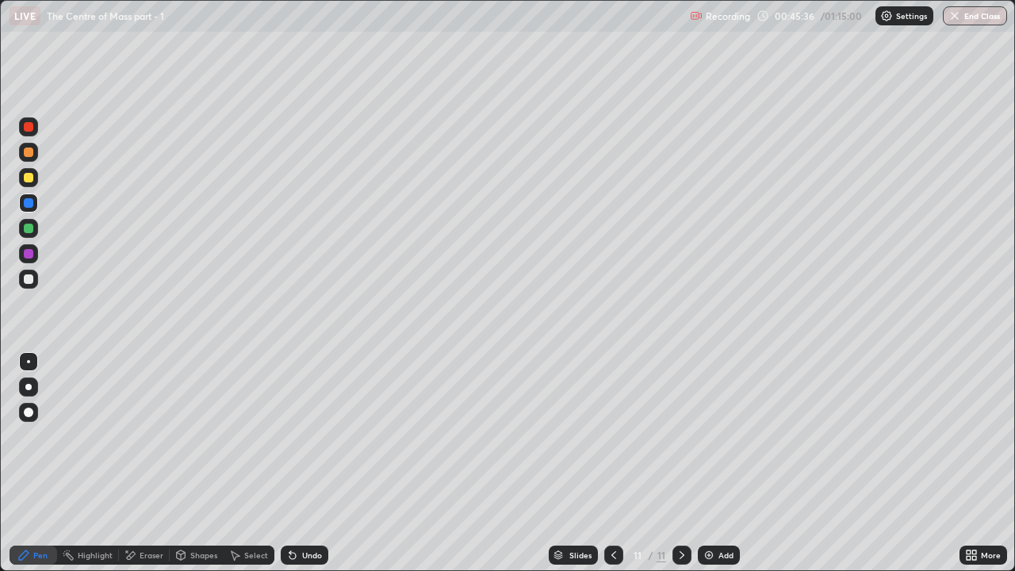
click at [296, 436] on icon at bounding box center [292, 555] width 13 height 13
click at [292, 436] on icon at bounding box center [292, 555] width 13 height 13
click at [289, 436] on icon at bounding box center [292, 556] width 6 height 6
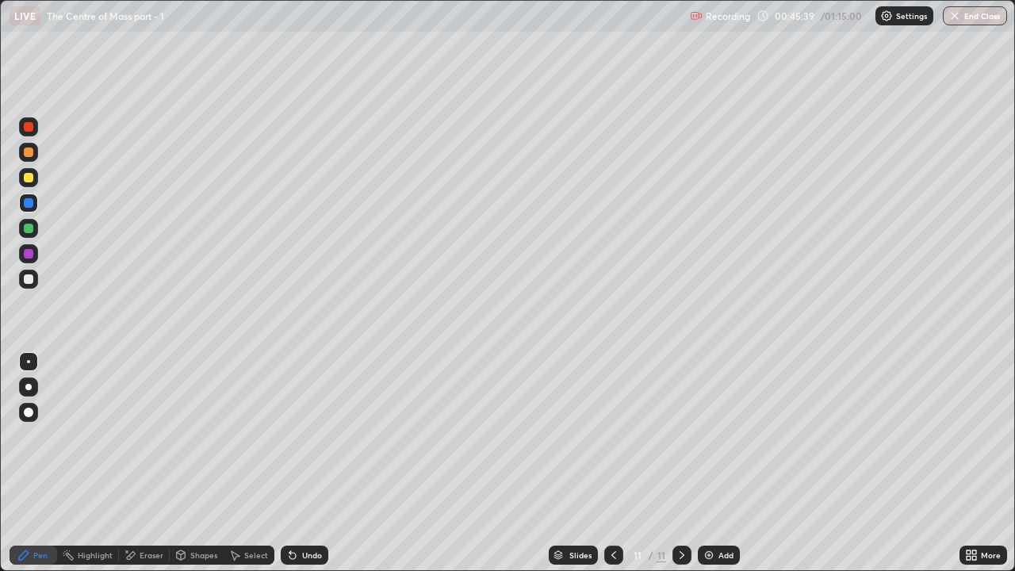
click at [32, 278] on div at bounding box center [29, 279] width 10 height 10
click at [29, 207] on div at bounding box center [29, 203] width 10 height 10
click at [27, 228] on div at bounding box center [29, 229] width 10 height 10
click at [29, 281] on div at bounding box center [29, 279] width 10 height 10
click at [31, 255] on div at bounding box center [29, 254] width 10 height 10
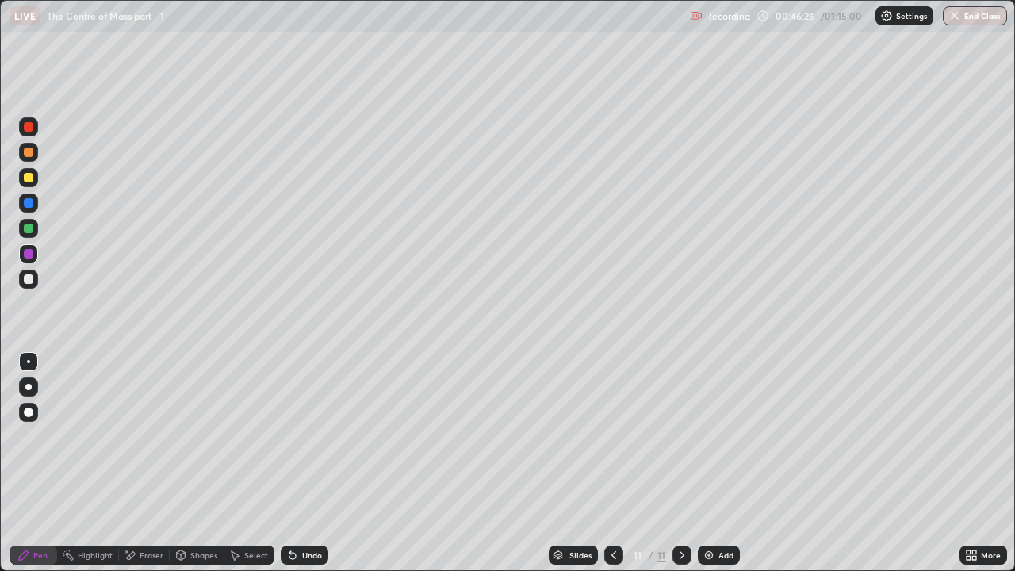
click at [29, 204] on div at bounding box center [29, 203] width 10 height 10
click at [27, 228] on div at bounding box center [29, 229] width 10 height 10
click at [149, 436] on div "Eraser" at bounding box center [152, 555] width 24 height 8
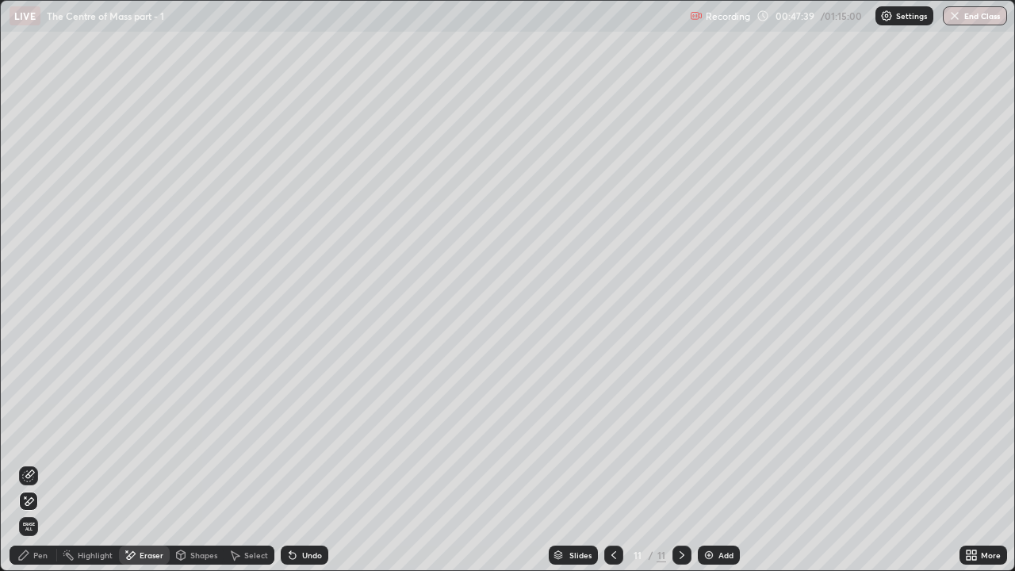
click at [44, 436] on div "Pen" at bounding box center [40, 555] width 14 height 8
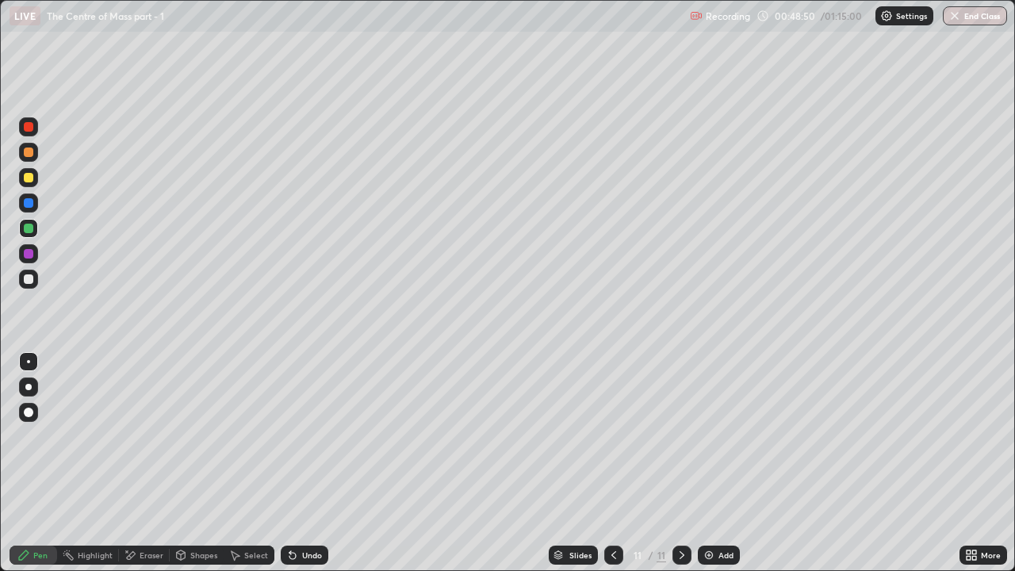
click at [304, 436] on div "Undo" at bounding box center [305, 554] width 48 height 19
click at [29, 204] on div at bounding box center [29, 203] width 10 height 10
click at [679, 436] on icon at bounding box center [681, 555] width 5 height 8
click at [710, 436] on img at bounding box center [708, 555] width 13 height 13
click at [31, 281] on div at bounding box center [29, 279] width 10 height 10
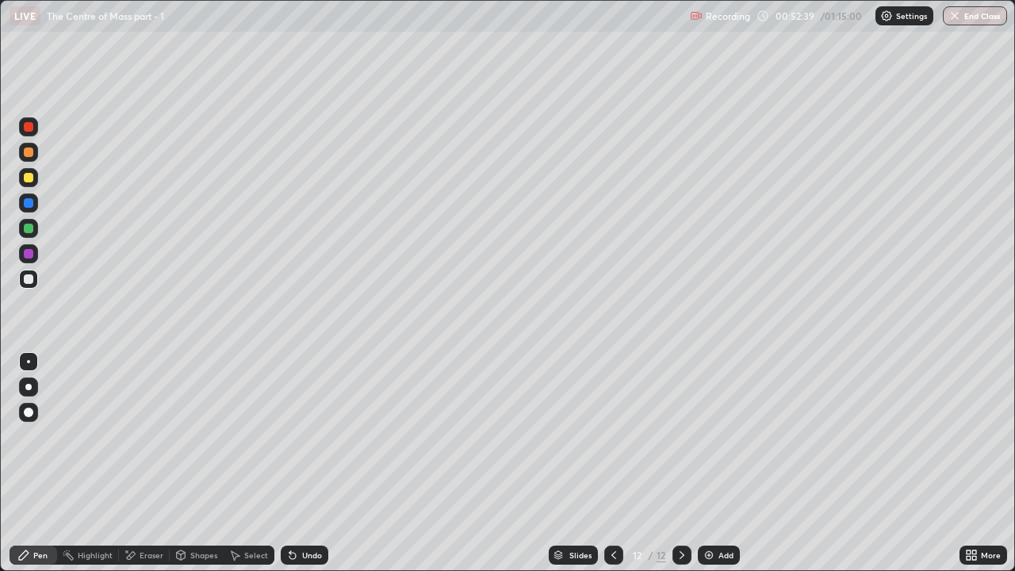
click at [29, 254] on div at bounding box center [29, 254] width 10 height 10
click at [30, 225] on div at bounding box center [29, 229] width 10 height 10
click at [28, 201] on div at bounding box center [29, 203] width 10 height 10
click at [27, 279] on div at bounding box center [29, 279] width 10 height 10
click at [27, 228] on div at bounding box center [29, 229] width 10 height 10
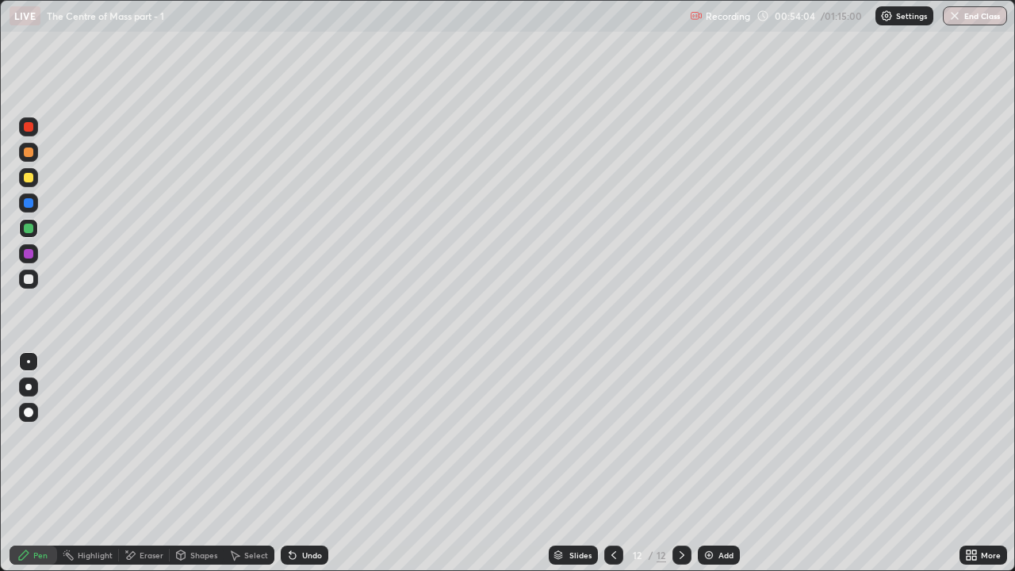
click at [29, 207] on div at bounding box center [29, 203] width 10 height 10
click at [290, 436] on icon at bounding box center [292, 556] width 6 height 6
click at [27, 177] on div at bounding box center [29, 178] width 10 height 10
click at [297, 436] on div "Undo" at bounding box center [305, 554] width 48 height 19
click at [298, 436] on div "Undo" at bounding box center [305, 554] width 48 height 19
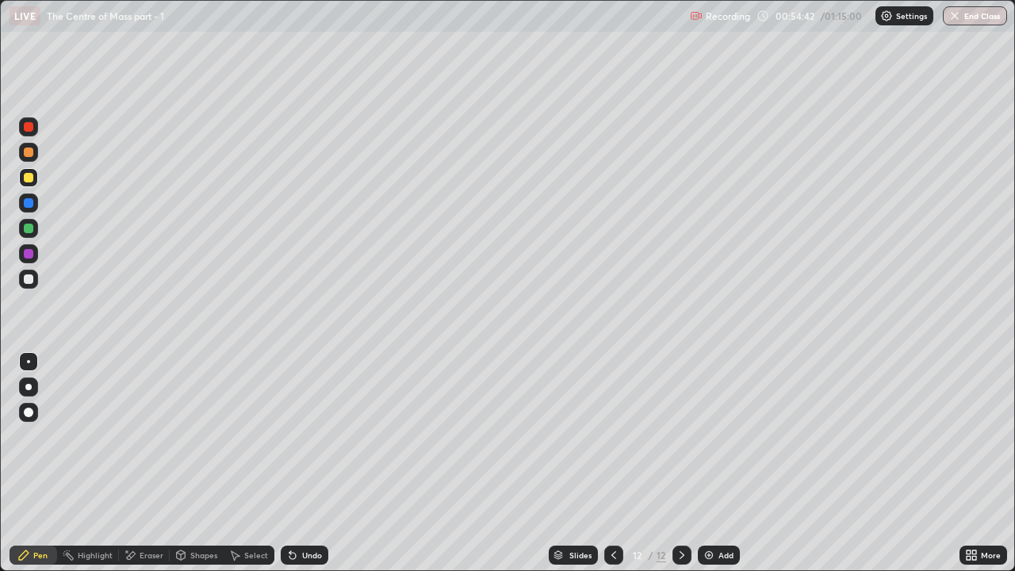
click at [302, 436] on div "Undo" at bounding box center [312, 555] width 20 height 8
click at [148, 436] on div "Eraser" at bounding box center [144, 554] width 51 height 19
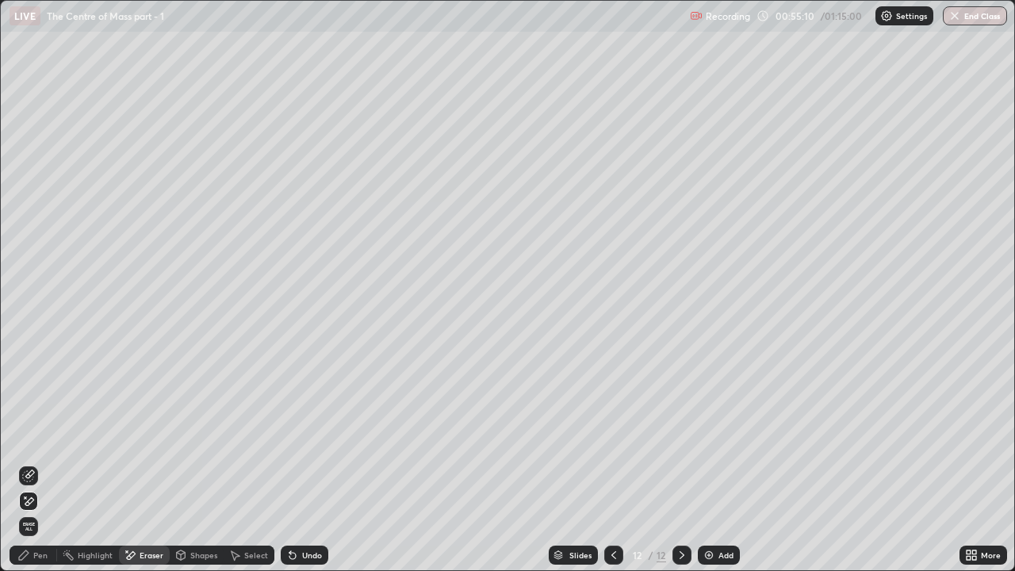
click at [29, 436] on icon at bounding box center [23, 555] width 13 height 13
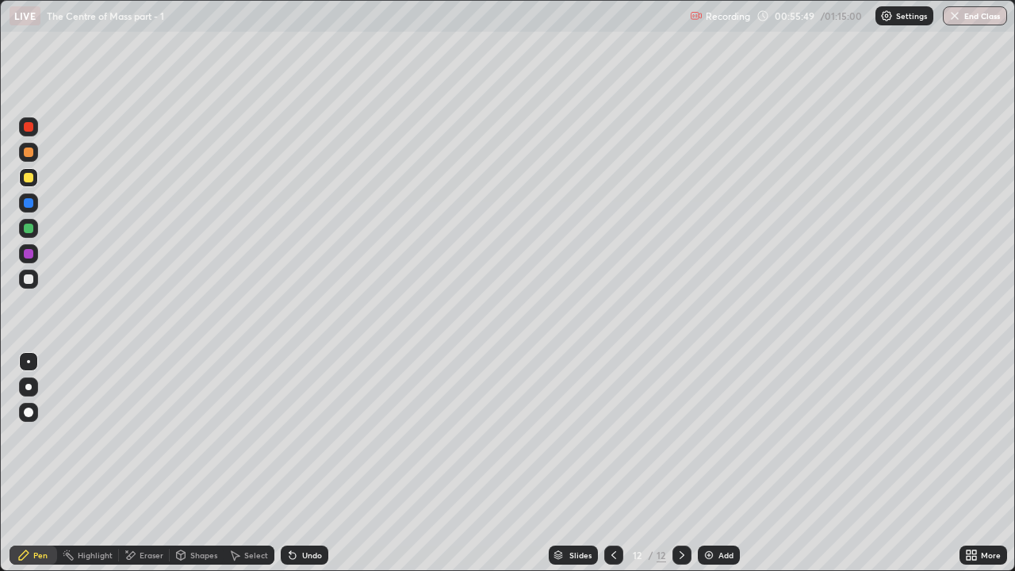
click at [299, 436] on div "Undo" at bounding box center [305, 554] width 48 height 19
click at [295, 436] on icon at bounding box center [292, 555] width 13 height 13
click at [290, 436] on icon at bounding box center [292, 556] width 6 height 6
click at [28, 204] on div at bounding box center [29, 203] width 10 height 10
click at [25, 229] on div at bounding box center [29, 229] width 10 height 10
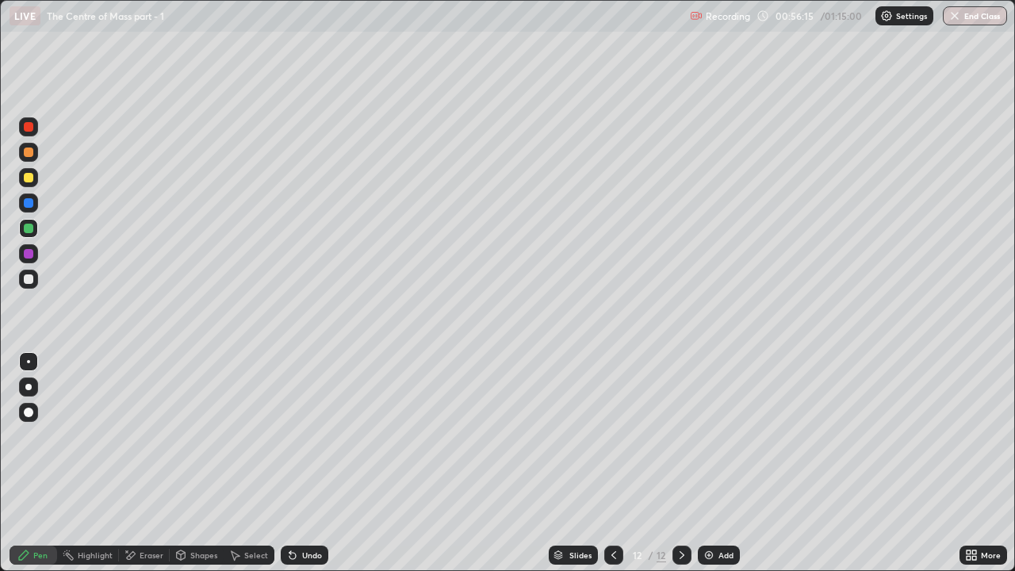
click at [30, 204] on div at bounding box center [29, 203] width 10 height 10
click at [680, 436] on icon at bounding box center [681, 555] width 13 height 13
click at [713, 436] on img at bounding box center [708, 555] width 13 height 13
click at [611, 436] on icon at bounding box center [613, 555] width 13 height 13
click at [680, 436] on icon at bounding box center [681, 555] width 5 height 8
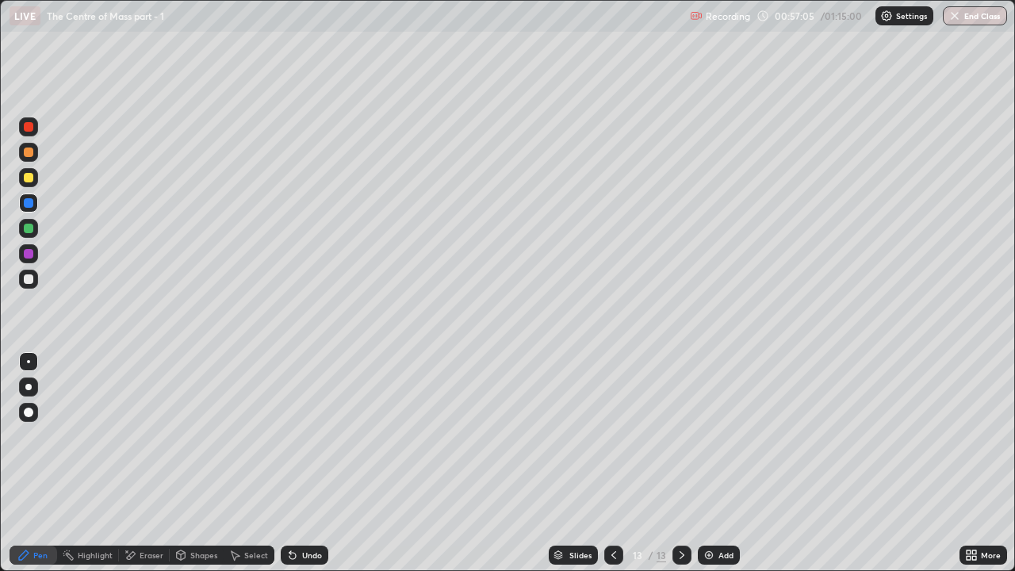
click at [144, 436] on div "Eraser" at bounding box center [144, 554] width 51 height 19
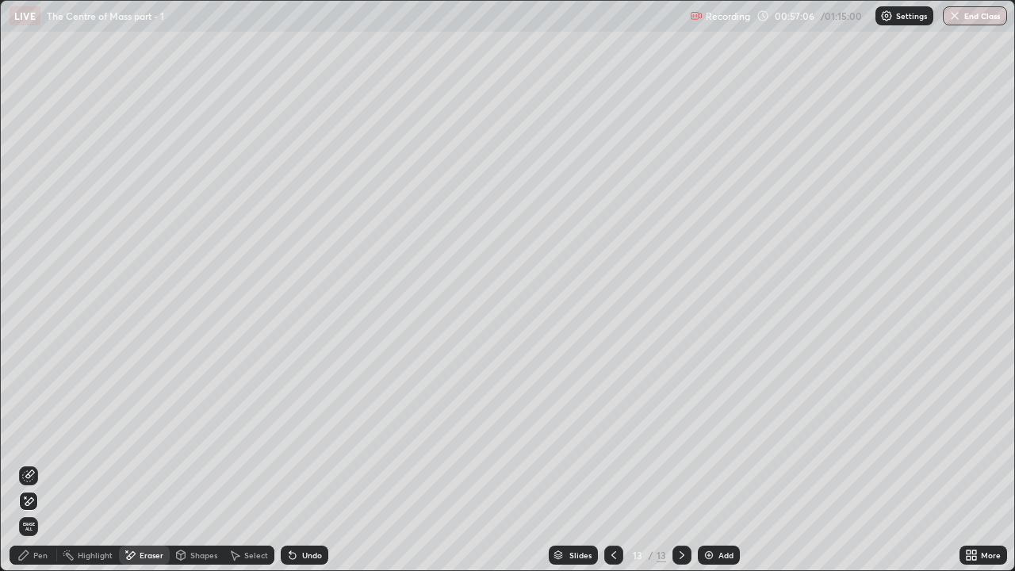
click at [39, 436] on div "Pen" at bounding box center [40, 555] width 14 height 8
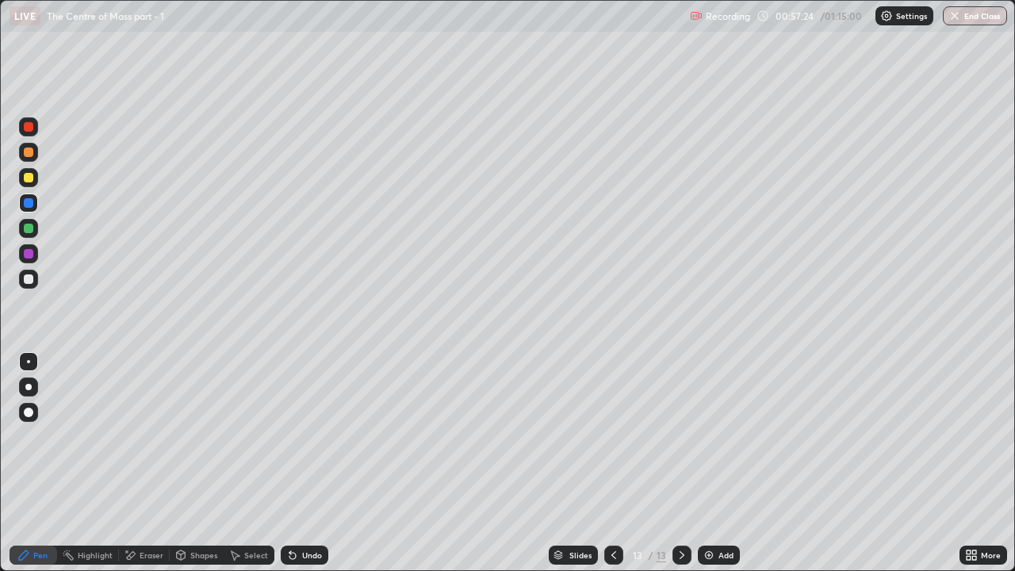
click at [612, 436] on icon at bounding box center [613, 555] width 13 height 13
click at [679, 436] on icon at bounding box center [681, 555] width 13 height 13
click at [612, 436] on icon at bounding box center [613, 555] width 13 height 13
click at [677, 436] on icon at bounding box center [681, 555] width 13 height 13
click at [145, 436] on div "Eraser" at bounding box center [144, 554] width 51 height 19
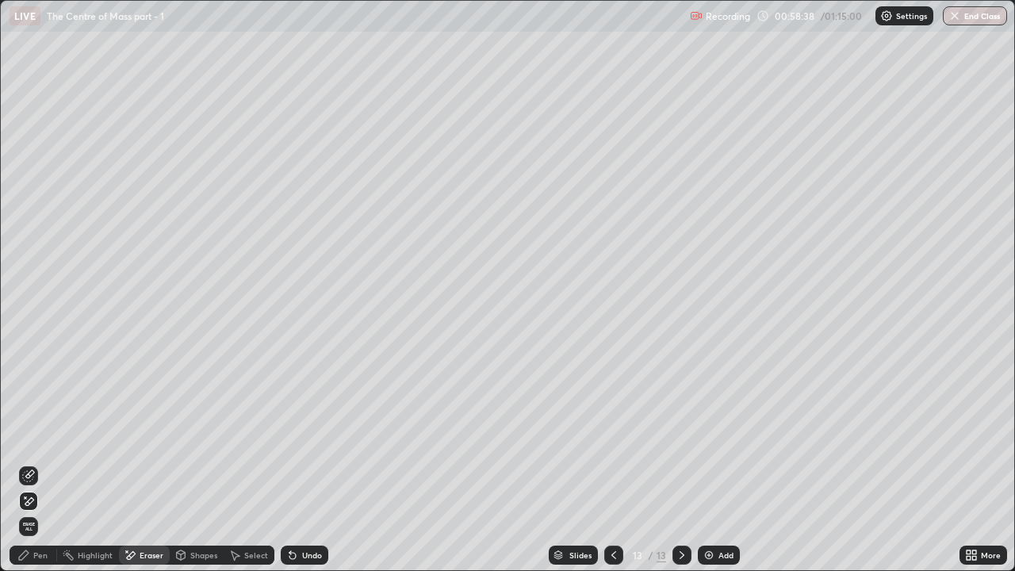
click at [52, 436] on div "Pen" at bounding box center [34, 554] width 48 height 19
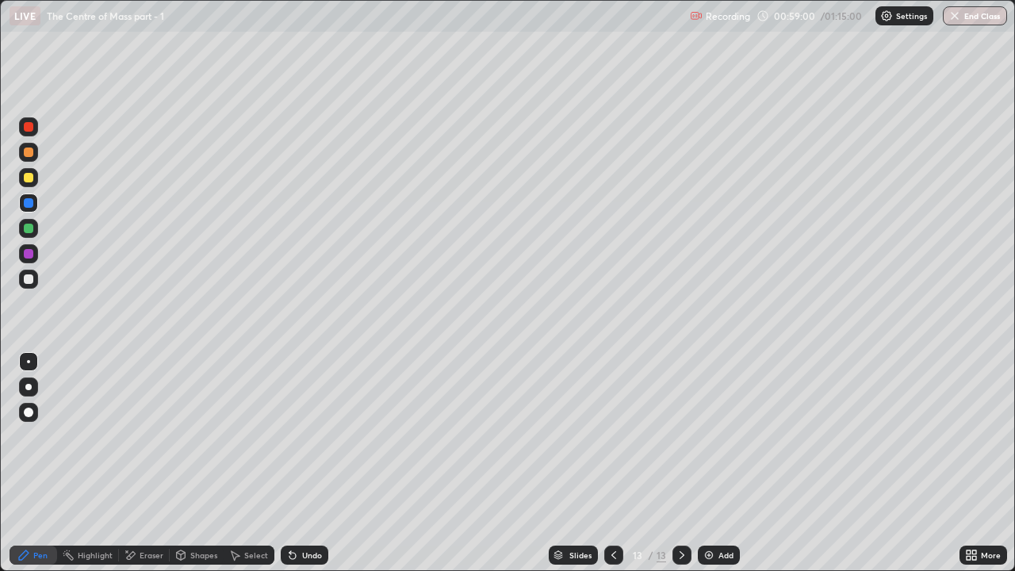
click at [308, 436] on div "Undo" at bounding box center [312, 555] width 20 height 8
click at [25, 250] on div at bounding box center [29, 254] width 10 height 10
click at [605, 436] on div at bounding box center [613, 554] width 19 height 19
click at [675, 436] on icon at bounding box center [681, 555] width 13 height 13
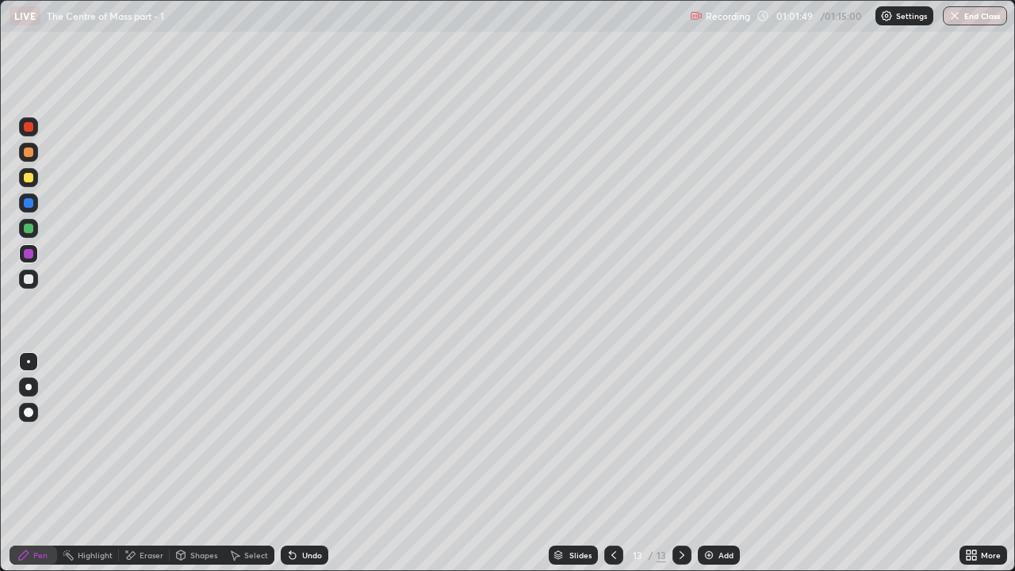
click at [608, 436] on icon at bounding box center [613, 555] width 13 height 13
click at [679, 436] on icon at bounding box center [681, 555] width 13 height 13
click at [678, 436] on icon at bounding box center [681, 555] width 13 height 13
click at [707, 436] on img at bounding box center [708, 555] width 13 height 13
click at [29, 280] on div at bounding box center [29, 279] width 10 height 10
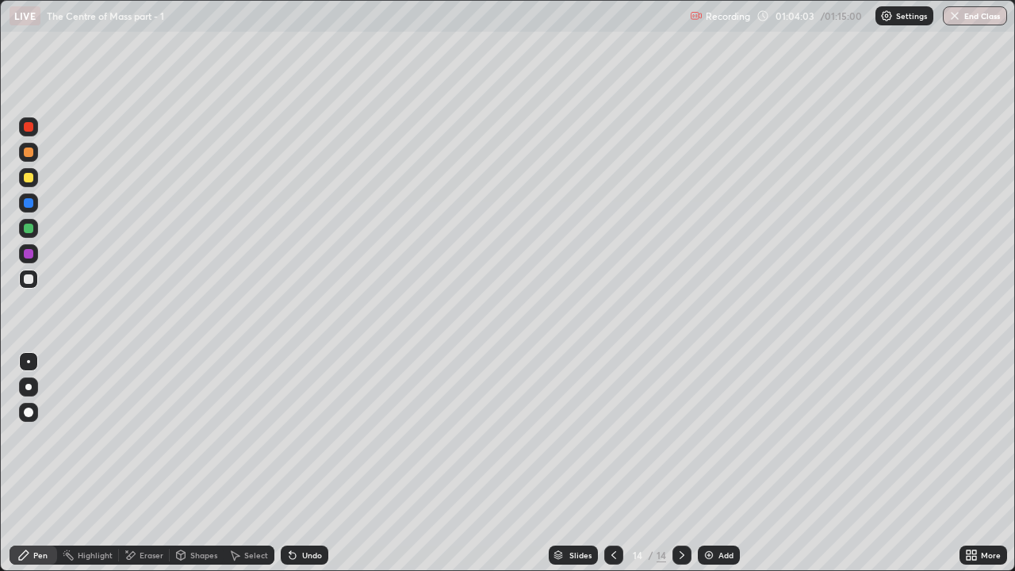
click at [29, 247] on div at bounding box center [28, 253] width 19 height 19
click at [29, 229] on div at bounding box center [29, 229] width 10 height 10
click at [28, 203] on div at bounding box center [29, 203] width 10 height 10
click at [31, 276] on div at bounding box center [29, 279] width 10 height 10
click at [29, 227] on div at bounding box center [29, 229] width 10 height 10
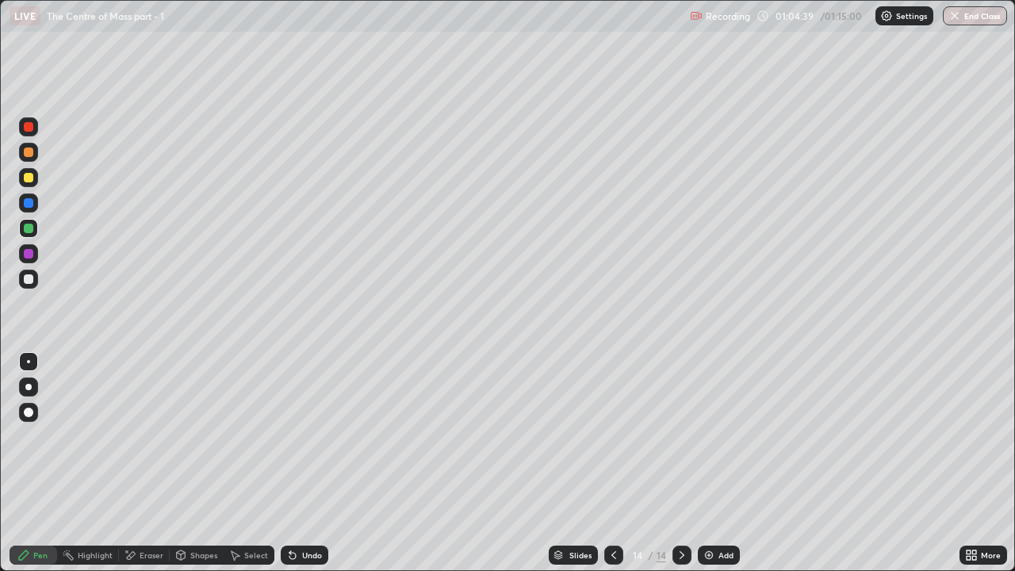
click at [29, 206] on div at bounding box center [29, 203] width 10 height 10
click at [150, 436] on div "Eraser" at bounding box center [152, 555] width 24 height 8
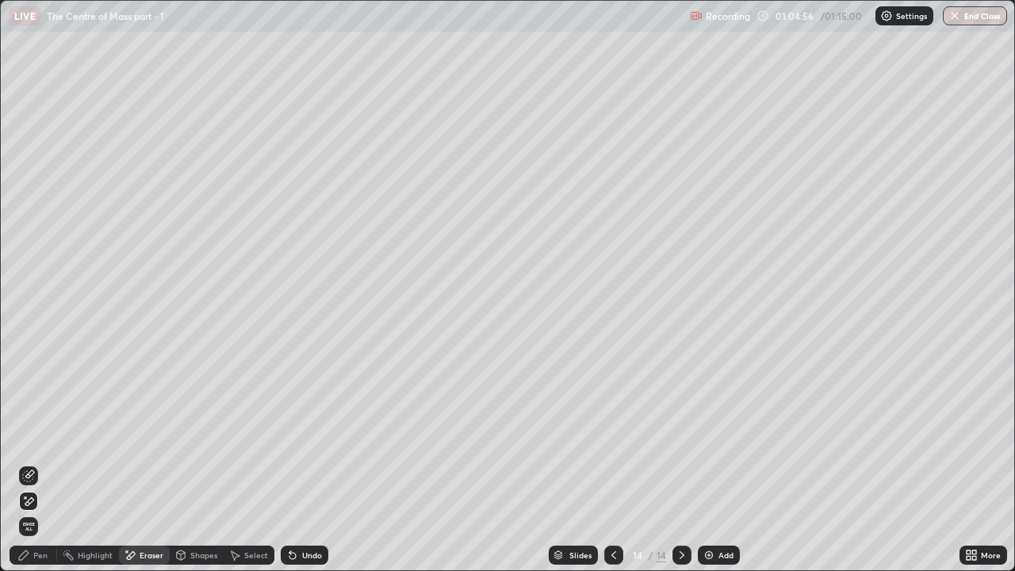
click at [25, 436] on icon at bounding box center [28, 475] width 13 height 13
click at [31, 436] on div "Pen" at bounding box center [34, 554] width 48 height 19
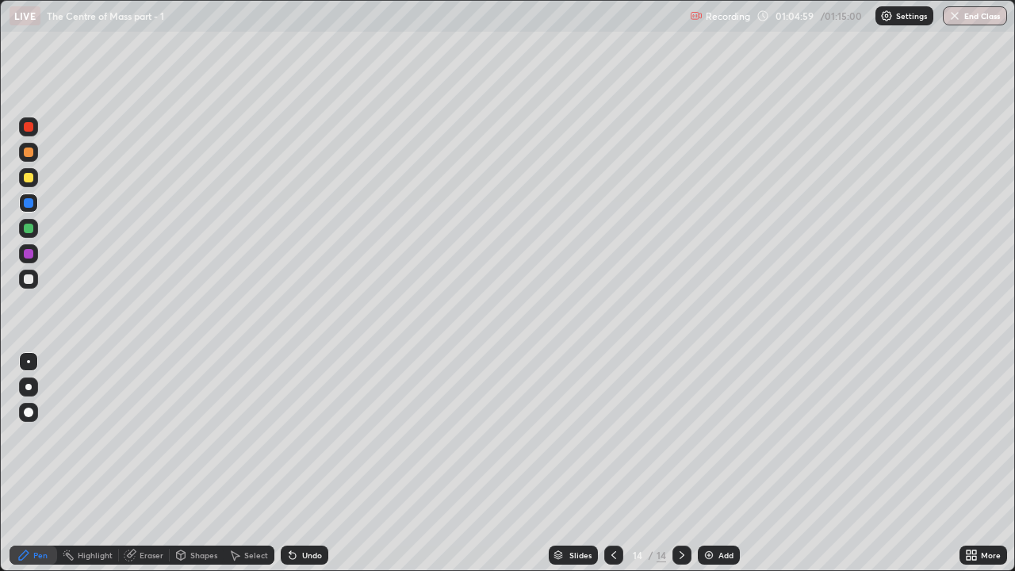
click at [29, 229] on div at bounding box center [29, 229] width 10 height 10
click at [31, 229] on div at bounding box center [29, 229] width 10 height 10
click at [28, 255] on div at bounding box center [29, 254] width 10 height 10
click at [26, 204] on div at bounding box center [29, 203] width 10 height 10
click at [28, 230] on div at bounding box center [29, 229] width 10 height 10
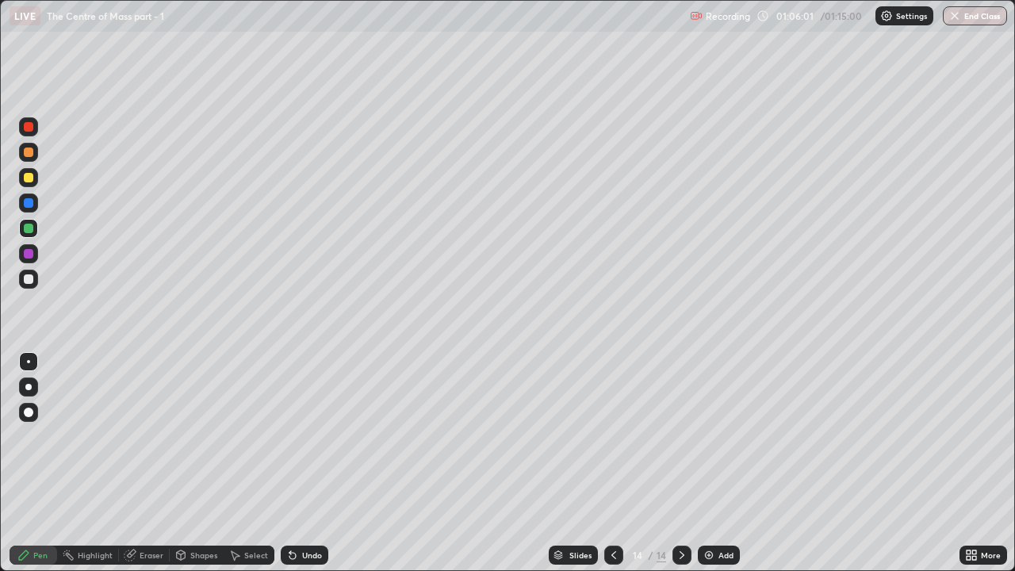
click at [289, 436] on icon at bounding box center [290, 552] width 2 height 2
click at [293, 436] on icon at bounding box center [292, 555] width 13 height 13
click at [290, 436] on icon at bounding box center [292, 556] width 6 height 6
click at [36, 254] on div at bounding box center [28, 253] width 19 height 19
click at [140, 436] on div "Eraser" at bounding box center [152, 555] width 24 height 8
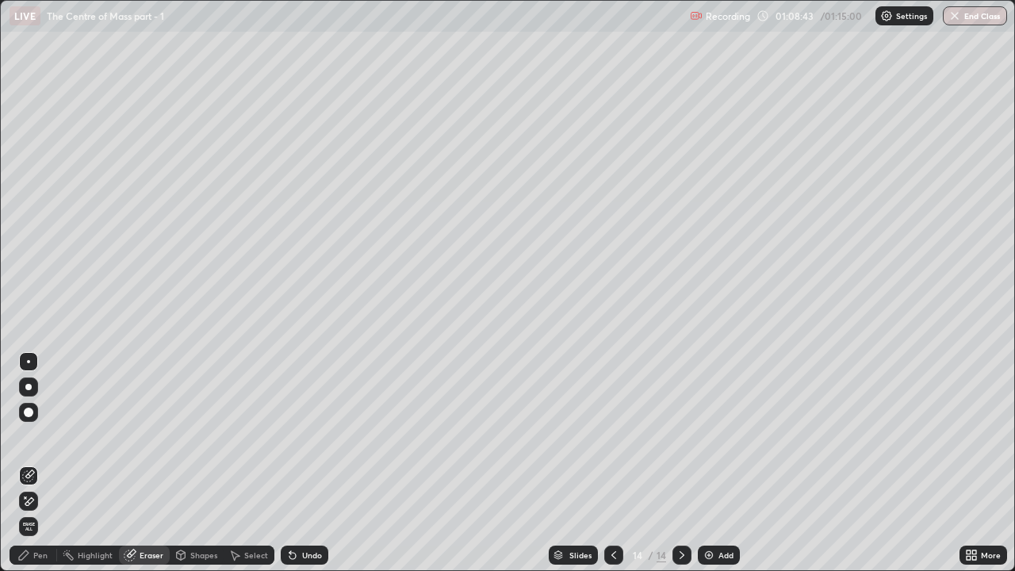
click at [48, 436] on div "Pen" at bounding box center [34, 554] width 48 height 19
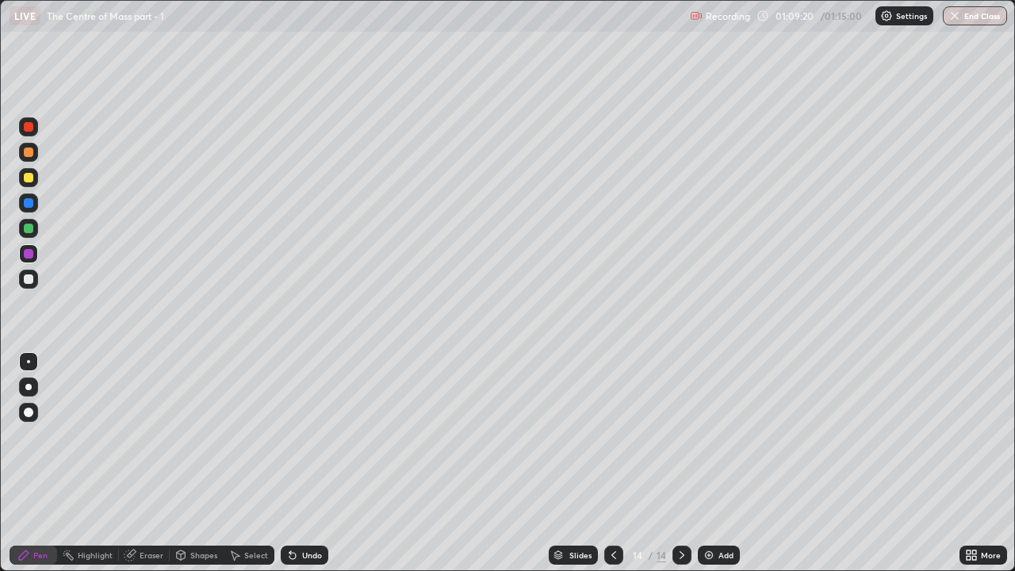
click at [680, 436] on icon at bounding box center [681, 555] width 13 height 13
click at [705, 436] on img at bounding box center [708, 555] width 13 height 13
click at [612, 436] on icon at bounding box center [613, 555] width 13 height 13
click at [679, 436] on icon at bounding box center [681, 555] width 13 height 13
click at [134, 436] on icon at bounding box center [130, 555] width 13 height 13
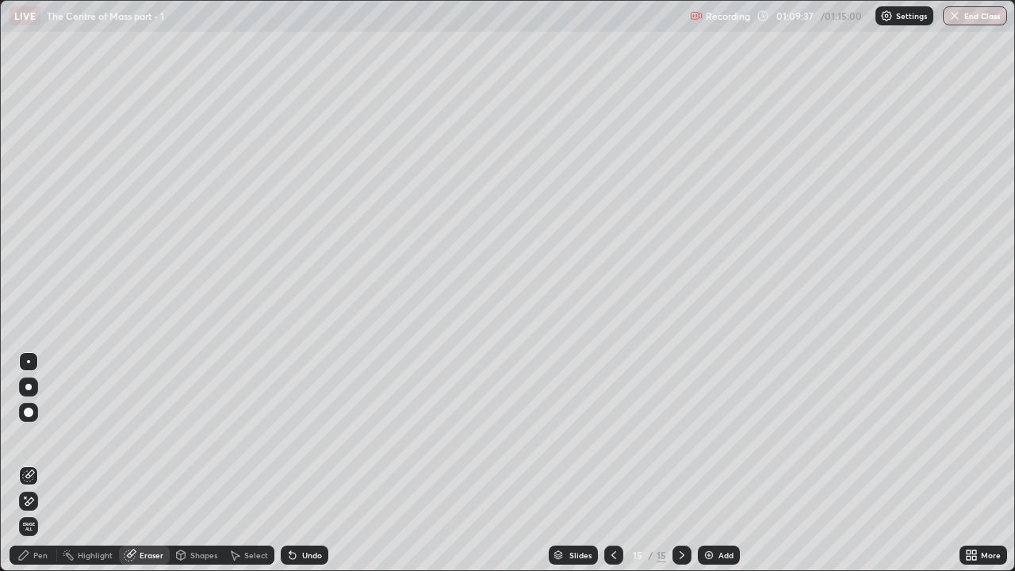
click at [34, 436] on div "Pen" at bounding box center [40, 555] width 14 height 8
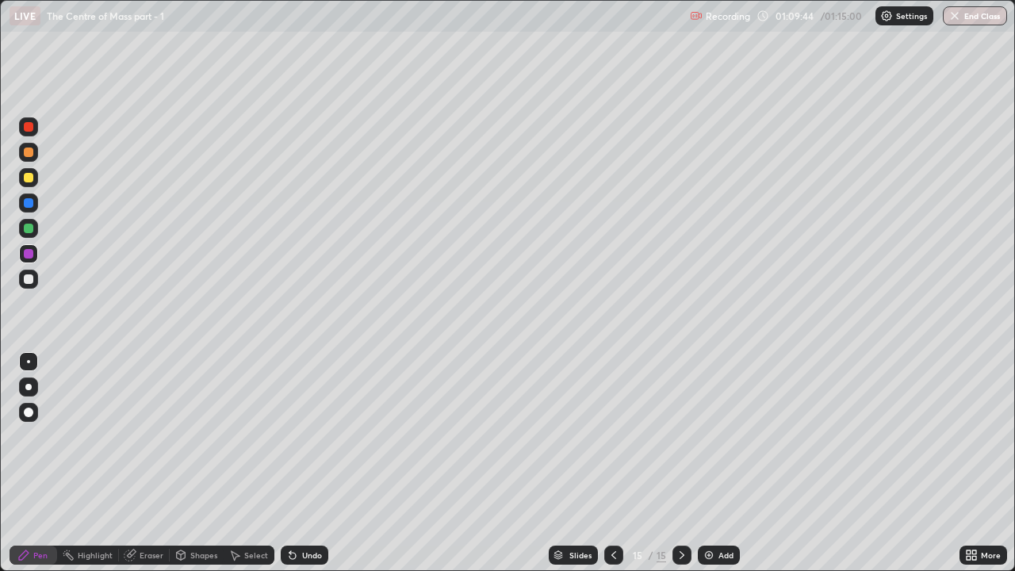
click at [612, 436] on icon at bounding box center [613, 555] width 13 height 13
click at [683, 436] on icon at bounding box center [681, 555] width 13 height 13
click at [614, 436] on icon at bounding box center [613, 555] width 5 height 8
click at [679, 436] on icon at bounding box center [681, 555] width 13 height 13
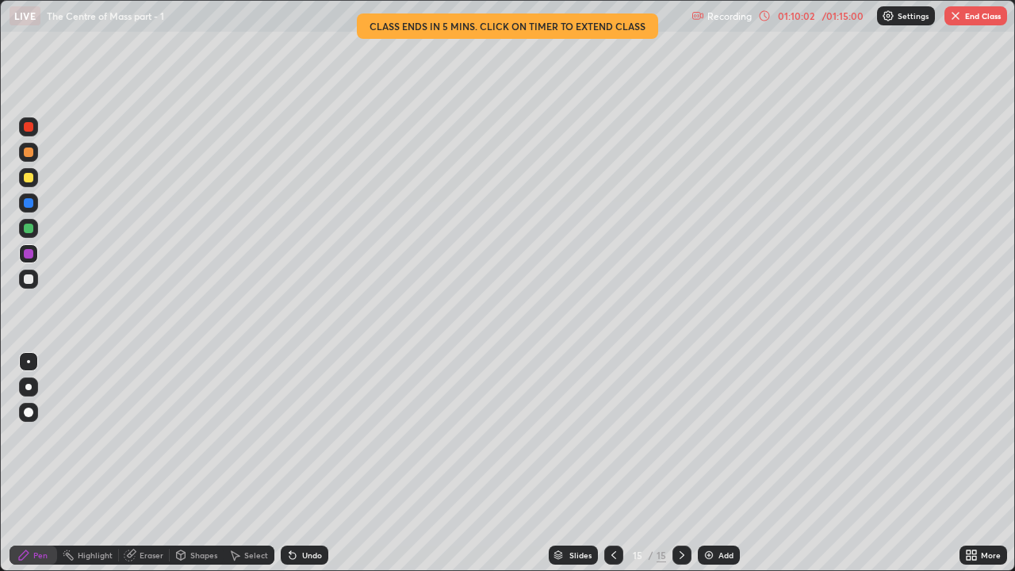
click at [612, 436] on icon at bounding box center [613, 555] width 13 height 13
click at [680, 436] on icon at bounding box center [681, 555] width 13 height 13
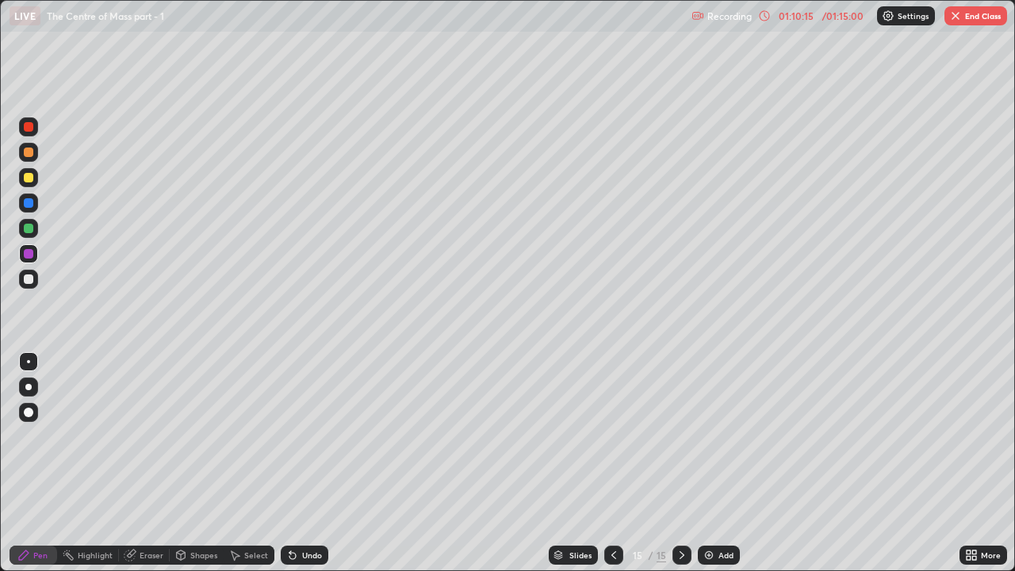
click at [610, 436] on icon at bounding box center [613, 555] width 13 height 13
click at [25, 204] on div at bounding box center [29, 203] width 10 height 10
click at [680, 436] on icon at bounding box center [681, 555] width 13 height 13
click at [296, 436] on div "Undo" at bounding box center [305, 554] width 48 height 19
click at [29, 229] on div at bounding box center [29, 229] width 10 height 10
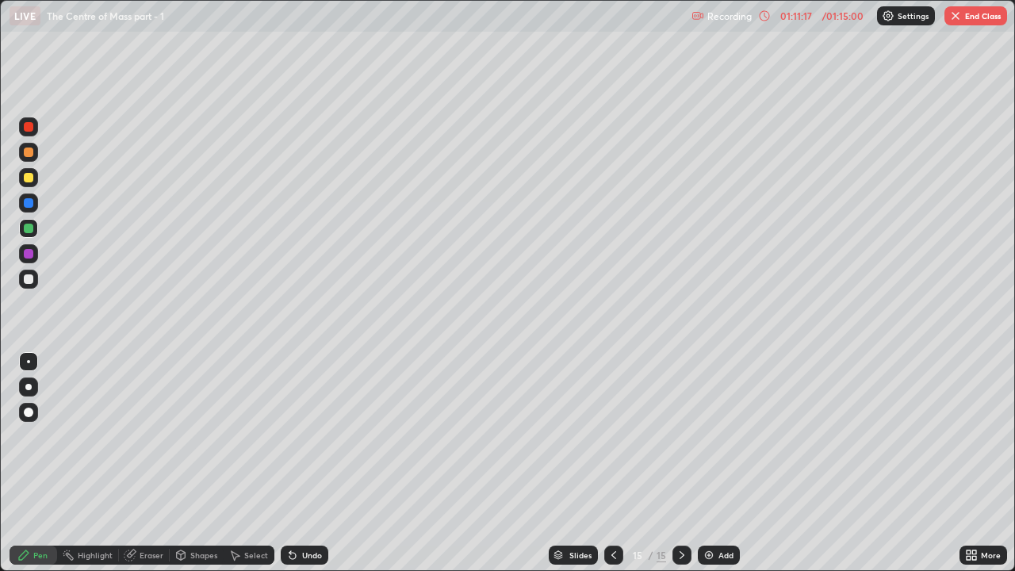
click at [25, 255] on div at bounding box center [29, 254] width 10 height 10
click at [612, 436] on icon at bounding box center [613, 555] width 13 height 13
click at [672, 436] on div at bounding box center [681, 554] width 19 height 19
click at [679, 436] on icon at bounding box center [681, 555] width 13 height 13
click at [708, 436] on img at bounding box center [708, 555] width 13 height 13
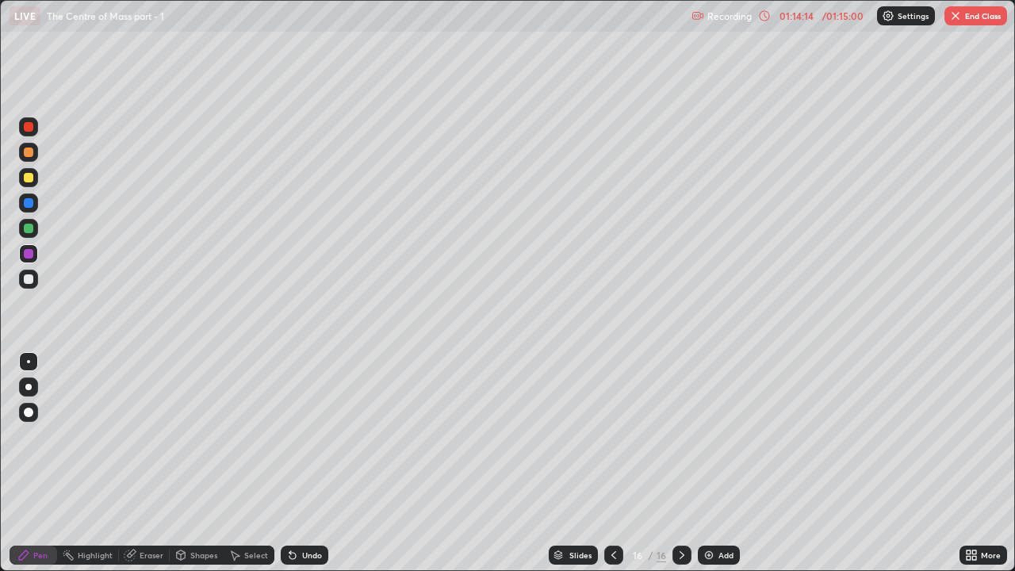
click at [29, 280] on div at bounding box center [29, 279] width 10 height 10
click at [294, 436] on div "Undo" at bounding box center [305, 554] width 48 height 19
click at [27, 228] on div at bounding box center [29, 229] width 10 height 10
click at [30, 201] on div at bounding box center [29, 203] width 10 height 10
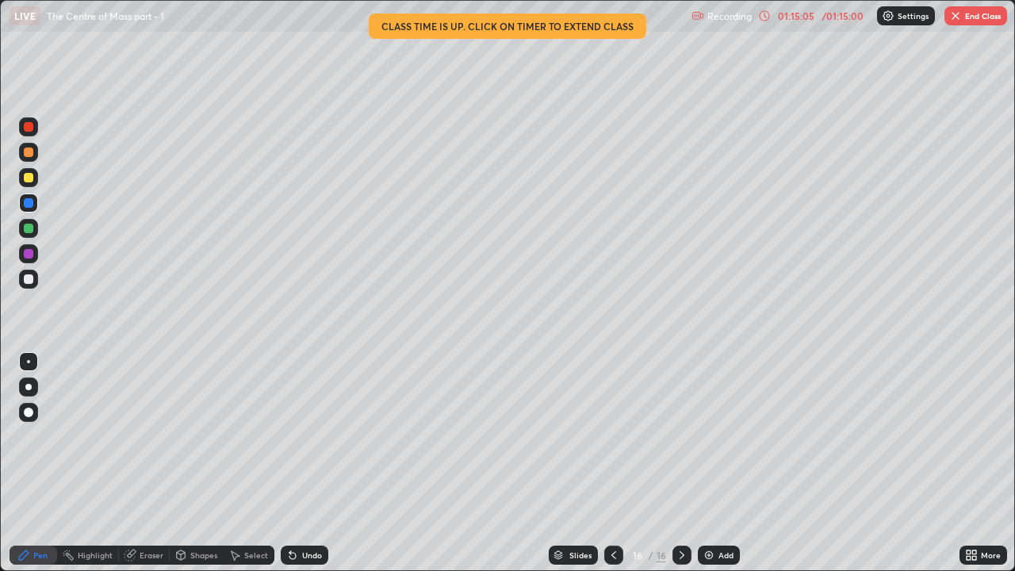
click at [29, 278] on div at bounding box center [29, 279] width 10 height 10
click at [30, 229] on div at bounding box center [29, 229] width 10 height 10
click at [29, 277] on div at bounding box center [29, 279] width 10 height 10
click at [302, 436] on div "Undo" at bounding box center [312, 555] width 20 height 8
click at [304, 436] on div "Undo" at bounding box center [312, 555] width 20 height 8
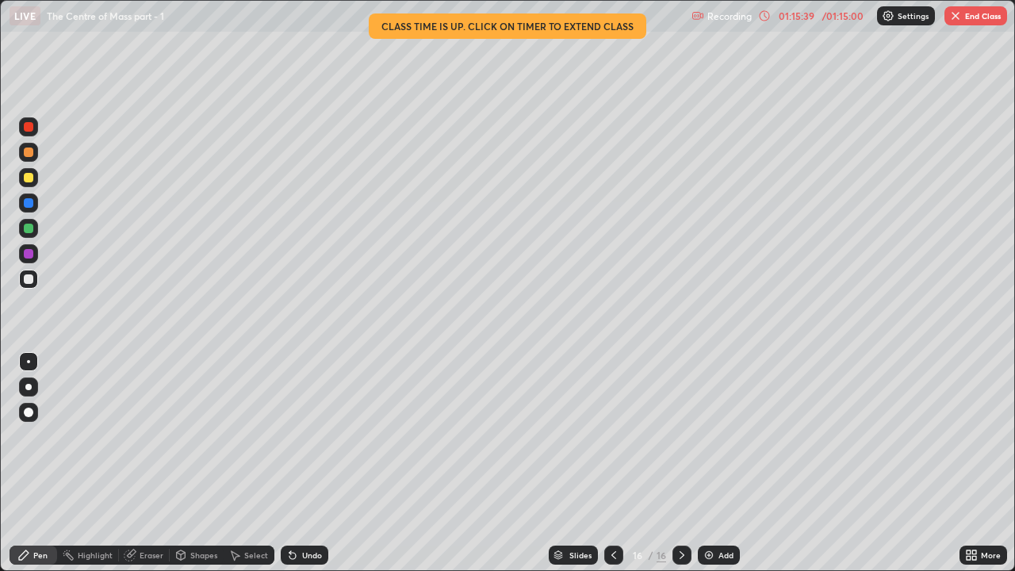
click at [309, 436] on div "Undo" at bounding box center [312, 555] width 20 height 8
click at [25, 254] on div at bounding box center [29, 254] width 10 height 10
click at [29, 228] on div at bounding box center [29, 229] width 10 height 10
click at [28, 201] on div at bounding box center [29, 203] width 10 height 10
click at [25, 134] on div at bounding box center [28, 126] width 19 height 19
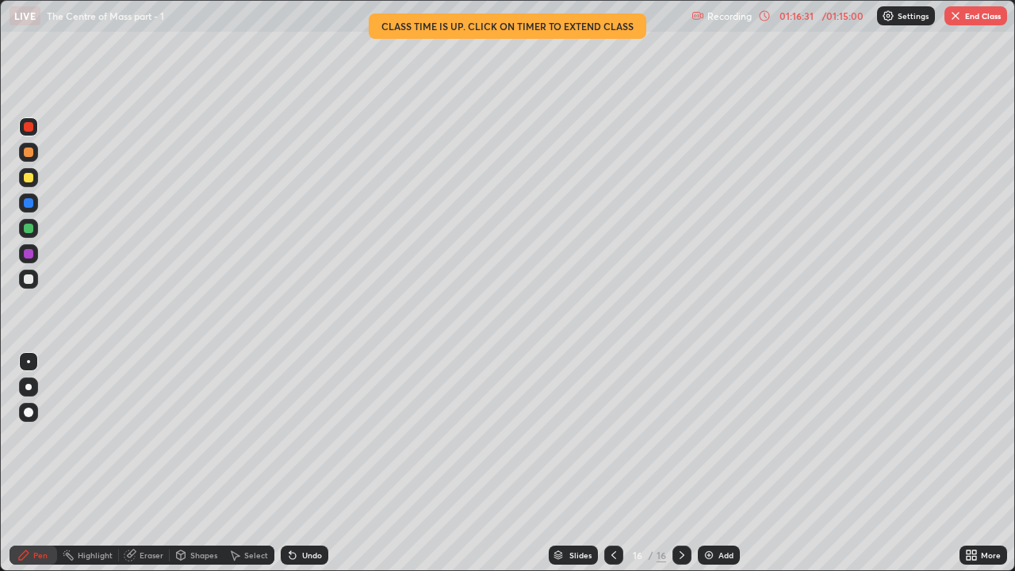
click at [27, 285] on div at bounding box center [28, 279] width 19 height 19
click at [28, 276] on div at bounding box center [29, 279] width 10 height 10
click at [302, 436] on div "Undo" at bounding box center [312, 555] width 20 height 8
click at [297, 436] on div "Undo" at bounding box center [305, 554] width 48 height 19
click at [300, 436] on div "Undo" at bounding box center [305, 554] width 48 height 19
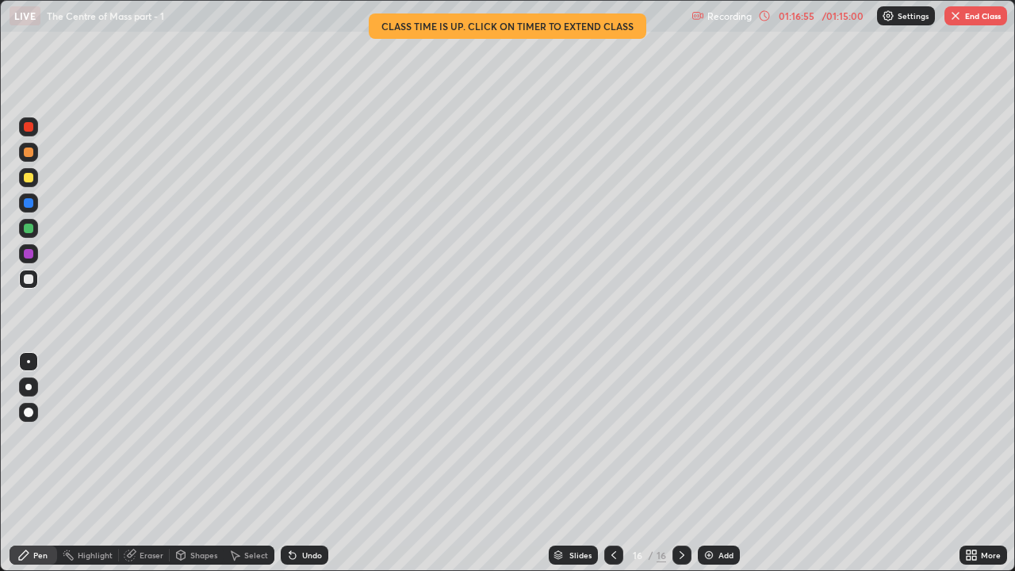
click at [297, 436] on div "Undo" at bounding box center [305, 554] width 48 height 19
click at [29, 228] on div at bounding box center [29, 229] width 10 height 10
click at [29, 207] on div at bounding box center [29, 203] width 10 height 10
click at [680, 436] on icon at bounding box center [681, 555] width 13 height 13
click at [703, 436] on img at bounding box center [708, 555] width 13 height 13
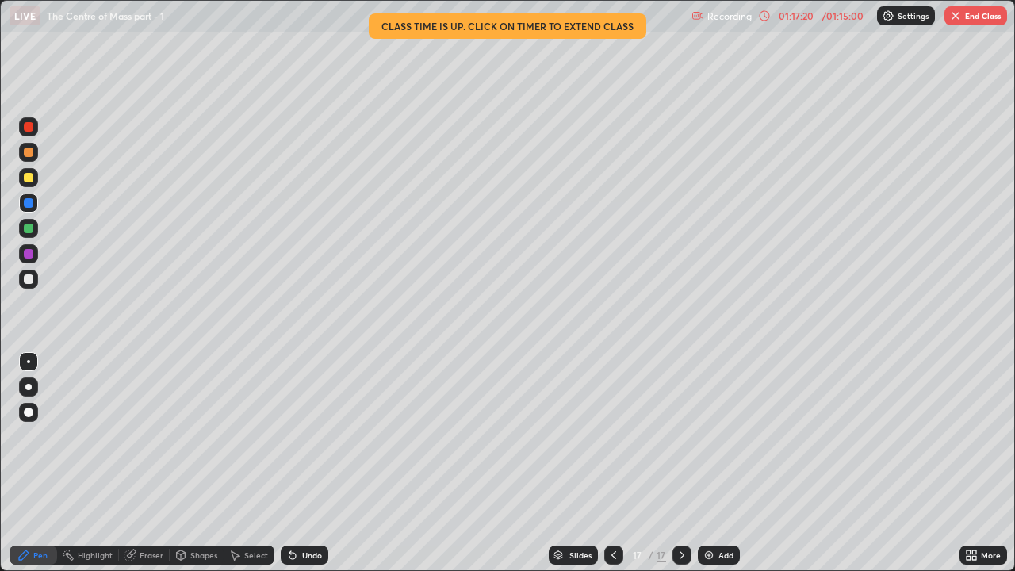
click at [29, 281] on div at bounding box center [29, 279] width 10 height 10
click at [612, 436] on icon at bounding box center [613, 555] width 13 height 13
click at [679, 436] on icon at bounding box center [681, 555] width 13 height 13
click at [29, 254] on div at bounding box center [29, 254] width 10 height 10
click at [32, 231] on div at bounding box center [29, 229] width 10 height 10
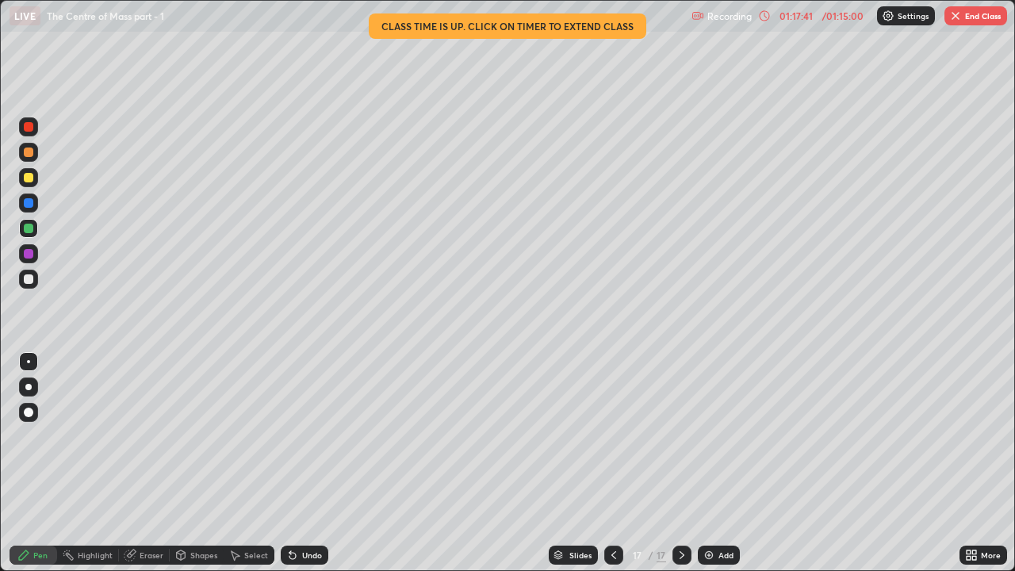
click at [304, 436] on div "Undo" at bounding box center [312, 555] width 20 height 8
click at [30, 280] on div at bounding box center [29, 279] width 10 height 10
click at [298, 436] on div "Undo" at bounding box center [305, 554] width 48 height 19
click at [30, 257] on div at bounding box center [29, 254] width 10 height 10
click at [29, 280] on div at bounding box center [29, 279] width 10 height 10
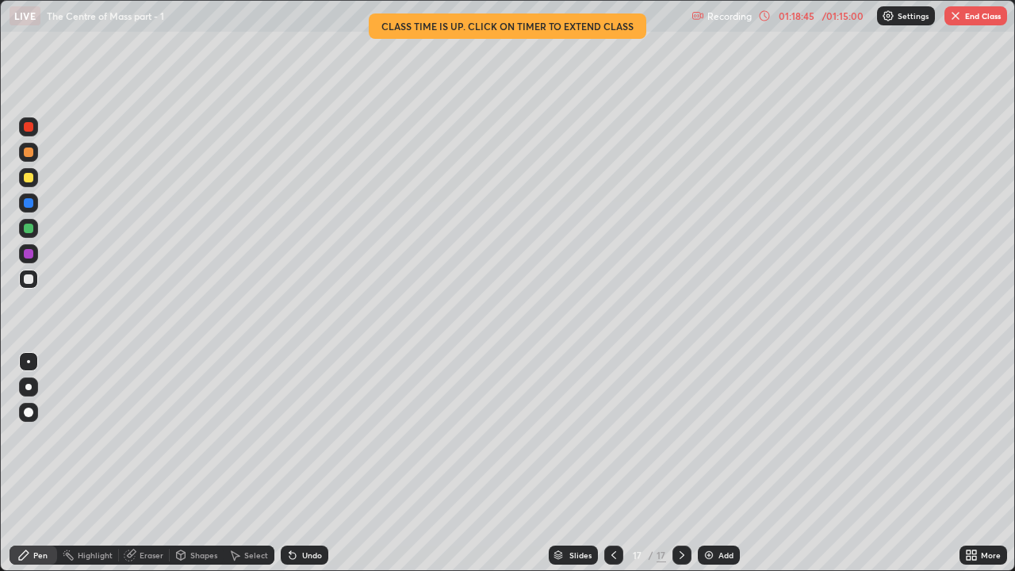
click at [305, 436] on div "Undo" at bounding box center [312, 555] width 20 height 8
click at [302, 436] on div "Undo" at bounding box center [312, 555] width 20 height 8
click at [29, 228] on div at bounding box center [29, 229] width 10 height 10
click at [29, 203] on div at bounding box center [29, 203] width 10 height 10
click at [29, 275] on div at bounding box center [29, 279] width 10 height 10
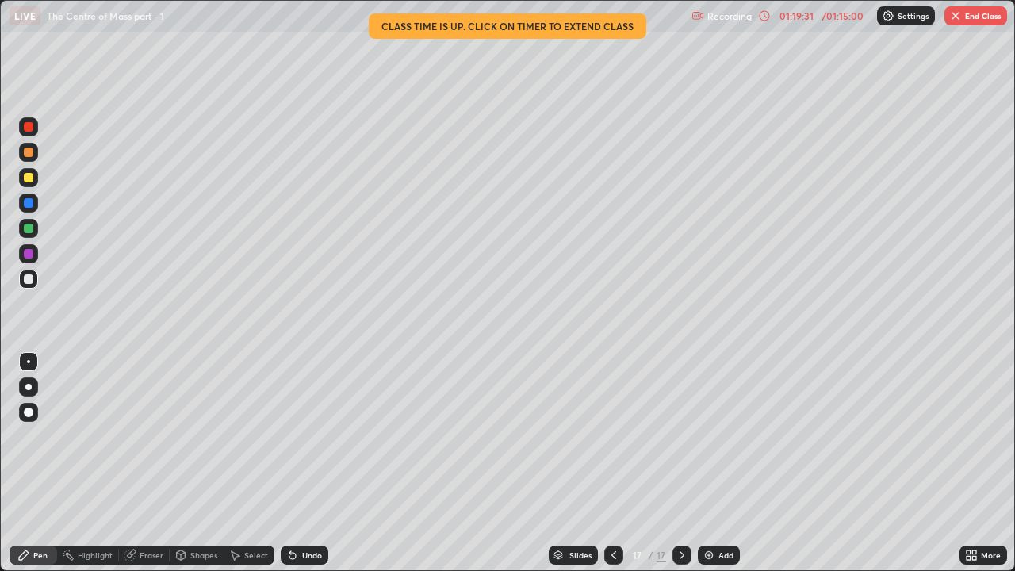
click at [30, 231] on div at bounding box center [29, 229] width 10 height 10
click at [30, 249] on div at bounding box center [29, 254] width 10 height 10
click at [299, 436] on div "Undo" at bounding box center [305, 554] width 48 height 19
click at [302, 436] on div "Undo" at bounding box center [312, 555] width 20 height 8
click at [679, 436] on icon at bounding box center [681, 555] width 13 height 13
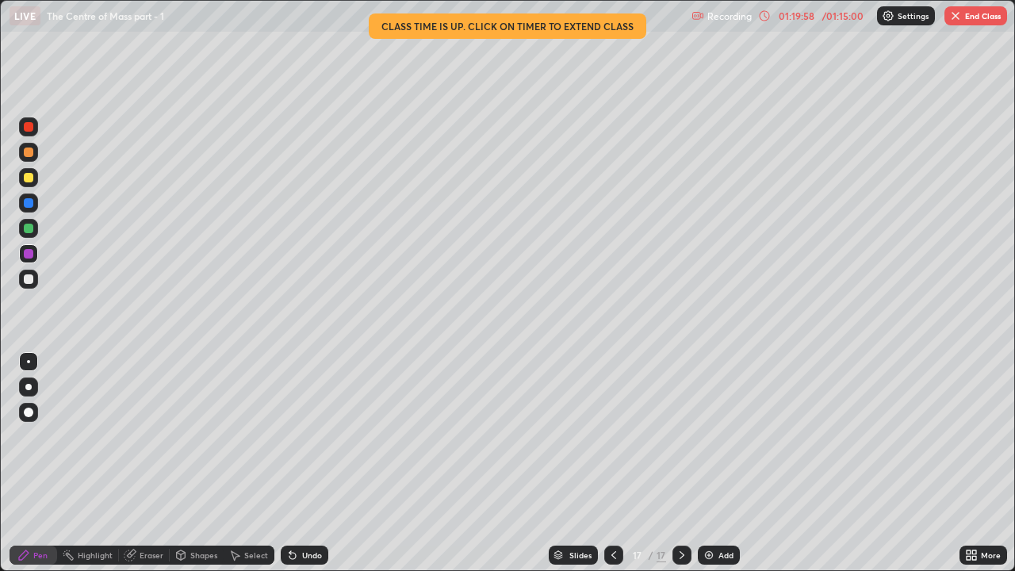
click at [709, 436] on img at bounding box center [708, 555] width 13 height 13
click at [27, 279] on div at bounding box center [29, 279] width 10 height 10
click at [604, 436] on div at bounding box center [613, 554] width 19 height 19
click at [680, 436] on icon at bounding box center [681, 555] width 13 height 13
click at [302, 436] on div "Undo" at bounding box center [312, 555] width 20 height 8
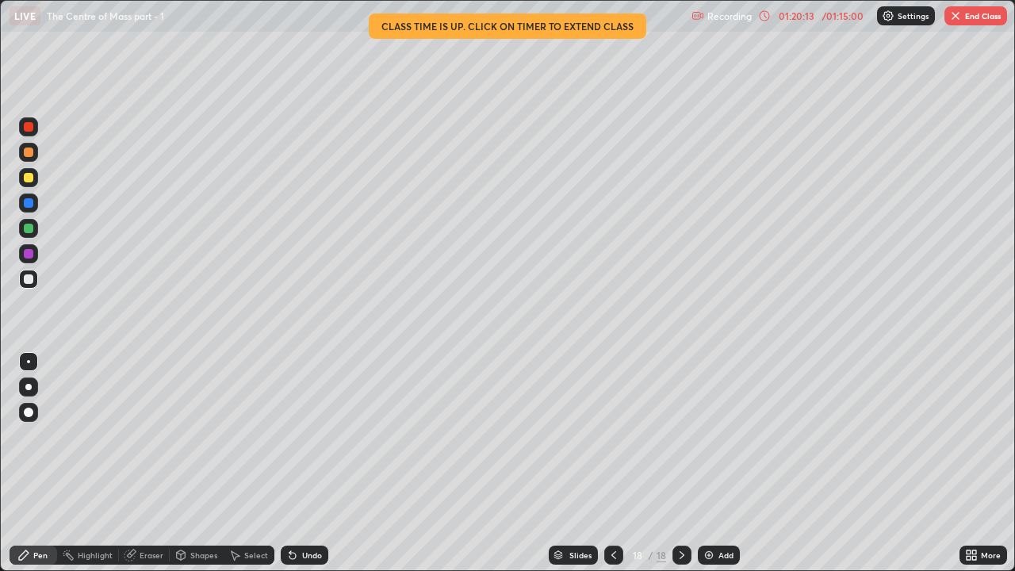
click at [32, 231] on div at bounding box center [29, 229] width 10 height 10
click at [29, 253] on div at bounding box center [29, 254] width 10 height 10
click at [29, 230] on div at bounding box center [29, 229] width 10 height 10
click at [28, 201] on div at bounding box center [29, 203] width 10 height 10
click at [29, 278] on div at bounding box center [29, 279] width 10 height 10
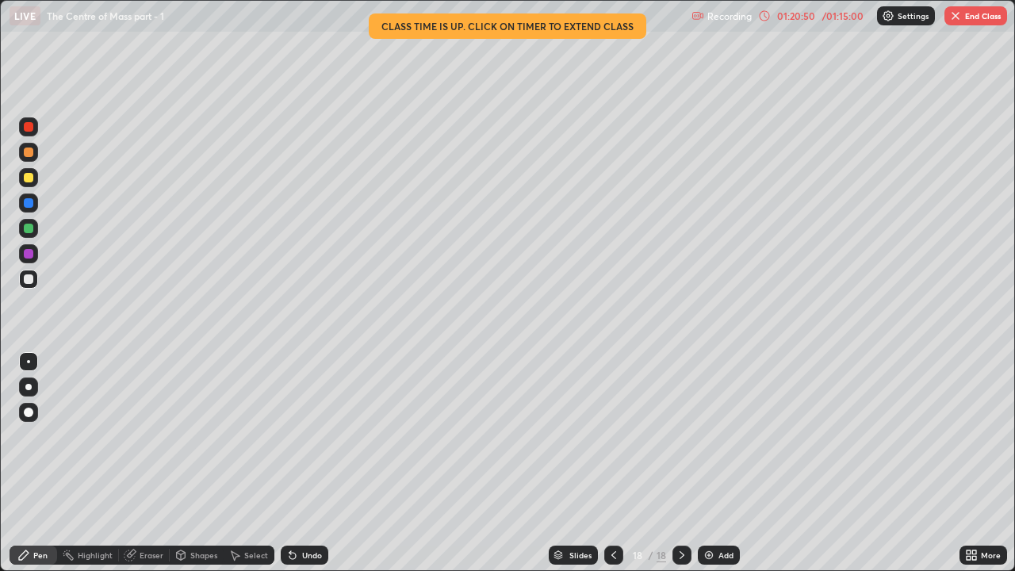
click at [143, 436] on div "Eraser" at bounding box center [152, 555] width 24 height 8
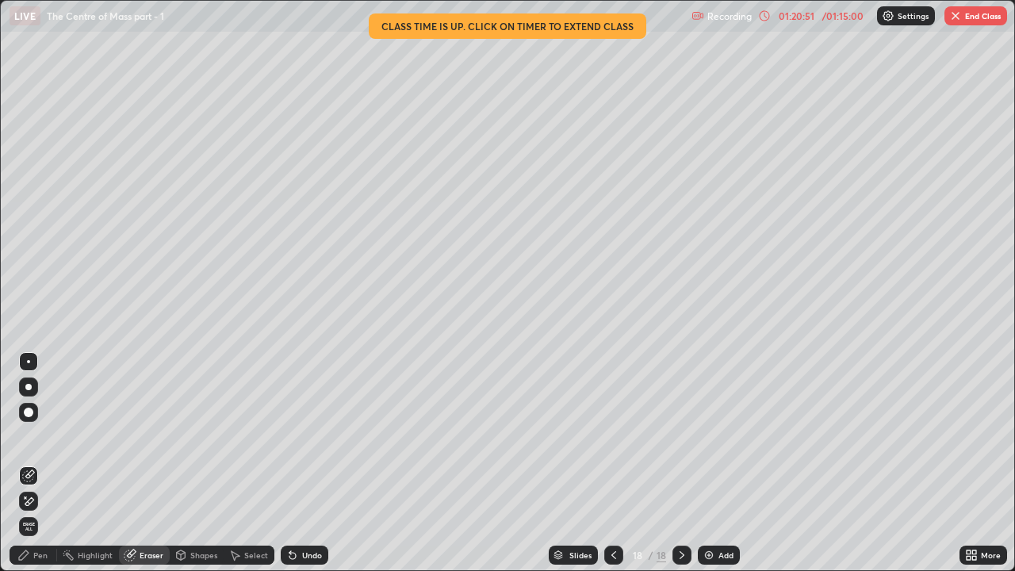
click at [30, 436] on icon at bounding box center [28, 501] width 13 height 13
click at [33, 436] on div "Pen" at bounding box center [34, 554] width 48 height 19
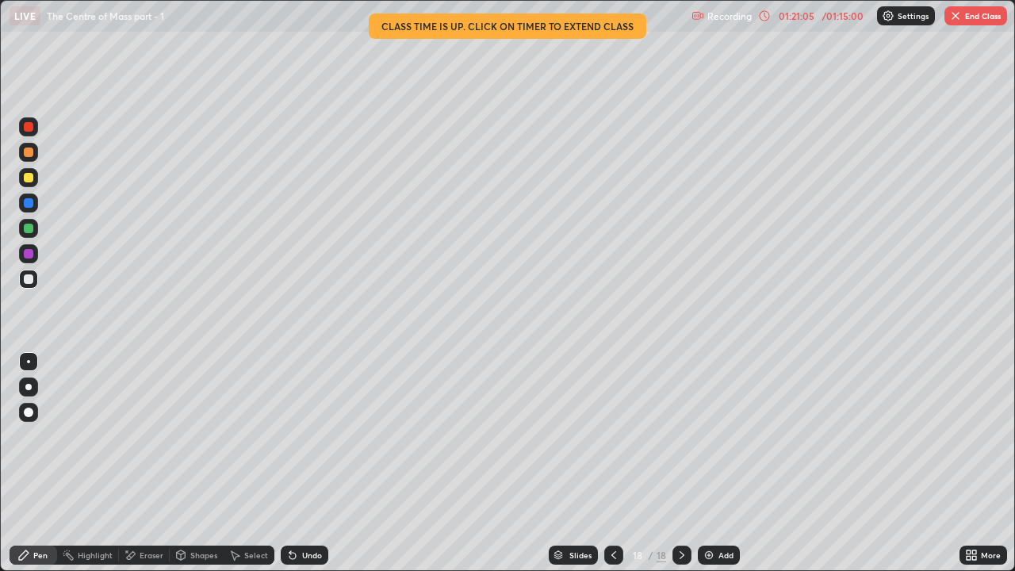
click at [24, 231] on div at bounding box center [29, 229] width 10 height 10
click at [31, 205] on div at bounding box center [29, 203] width 10 height 10
click at [26, 275] on div at bounding box center [29, 279] width 10 height 10
click at [29, 231] on div at bounding box center [29, 229] width 10 height 10
click at [31, 204] on div at bounding box center [29, 203] width 10 height 10
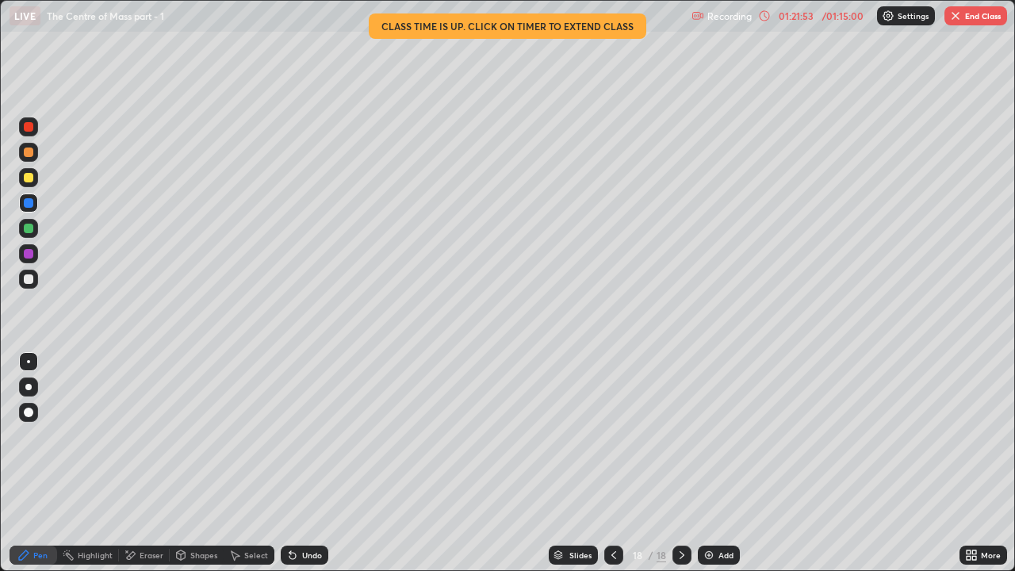
click at [28, 173] on div at bounding box center [29, 178] width 10 height 10
click at [310, 436] on div "Undo" at bounding box center [312, 555] width 20 height 8
click at [305, 436] on div "Undo" at bounding box center [312, 555] width 20 height 8
click at [32, 155] on div at bounding box center [29, 152] width 10 height 10
click at [29, 230] on div at bounding box center [29, 229] width 10 height 10
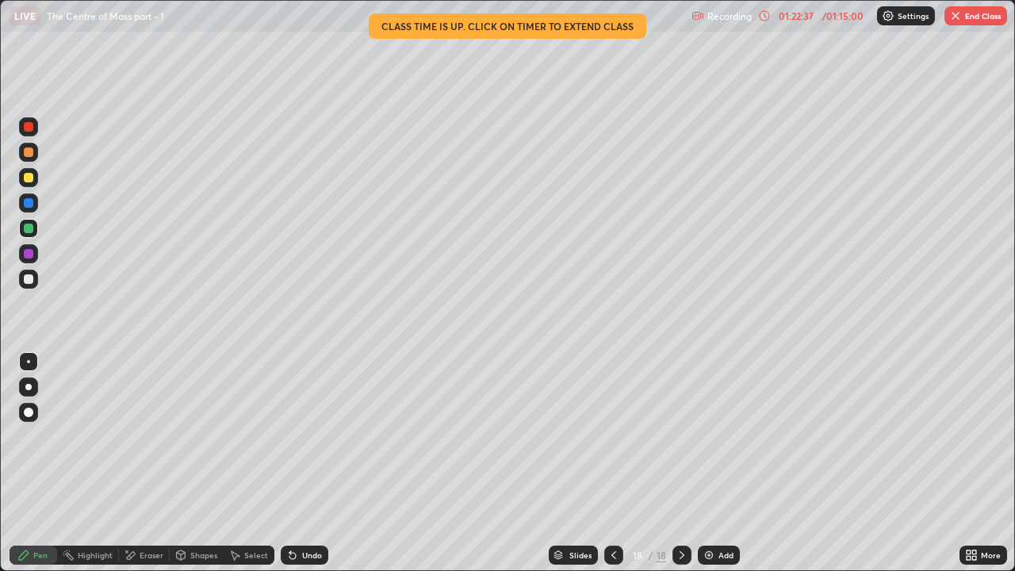
click at [29, 253] on div at bounding box center [29, 254] width 10 height 10
click at [622, 436] on div at bounding box center [613, 555] width 19 height 32
click at [612, 436] on icon at bounding box center [613, 555] width 13 height 13
click at [610, 436] on icon at bounding box center [613, 555] width 13 height 13
click at [679, 436] on div at bounding box center [681, 554] width 19 height 19
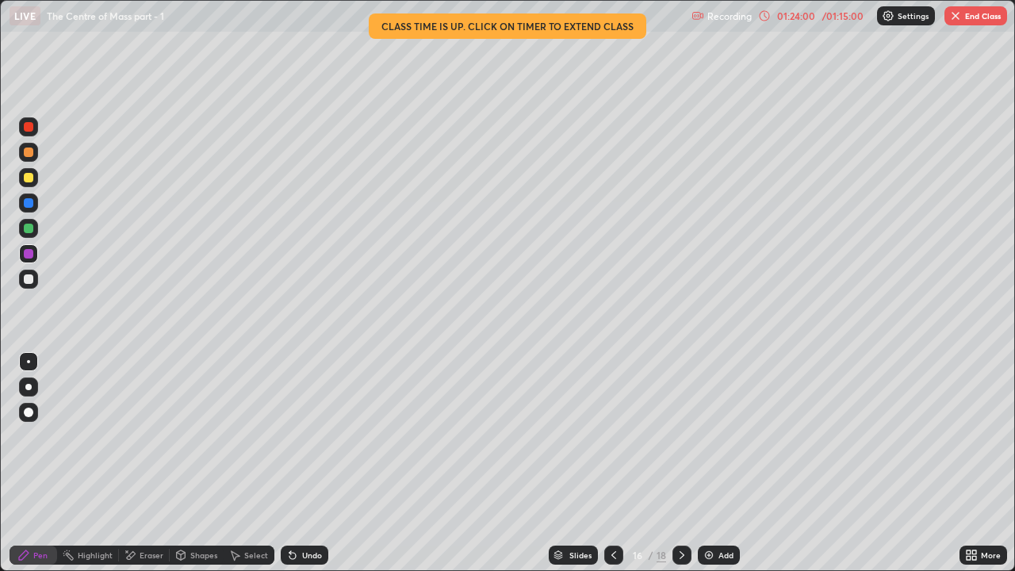
click at [677, 436] on div at bounding box center [681, 554] width 19 height 19
click at [649, 436] on div "/" at bounding box center [650, 555] width 5 height 10
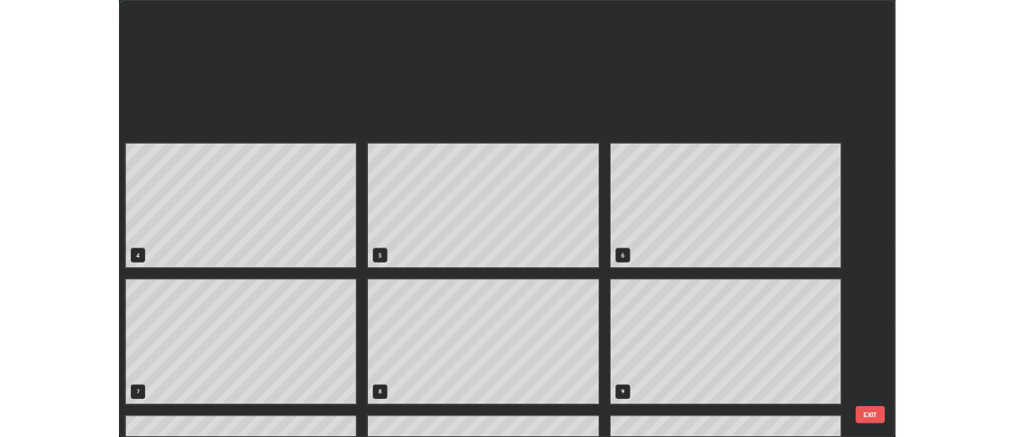
scroll to position [564, 1005]
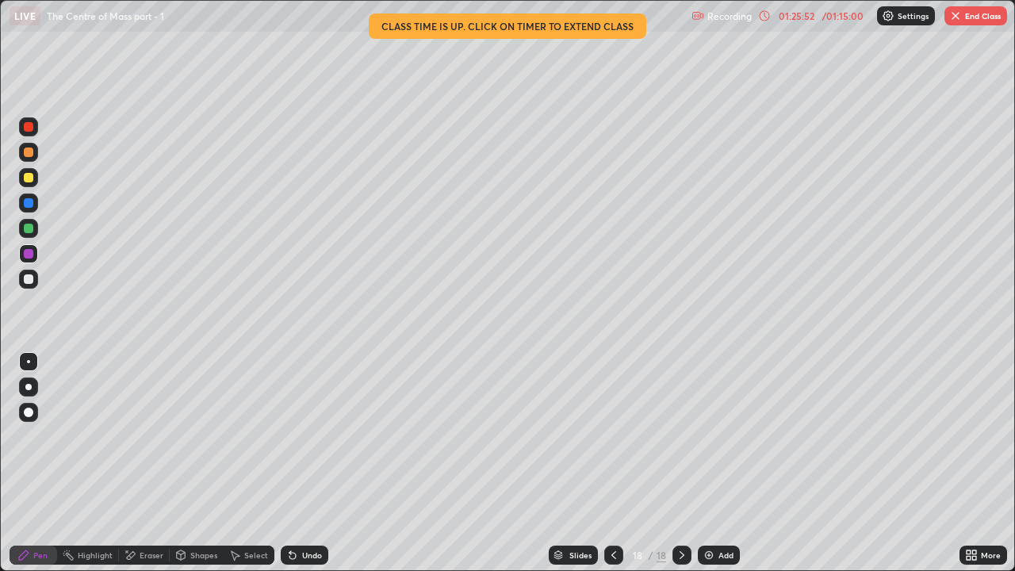
click at [966, 17] on button "End Class" at bounding box center [975, 15] width 63 height 19
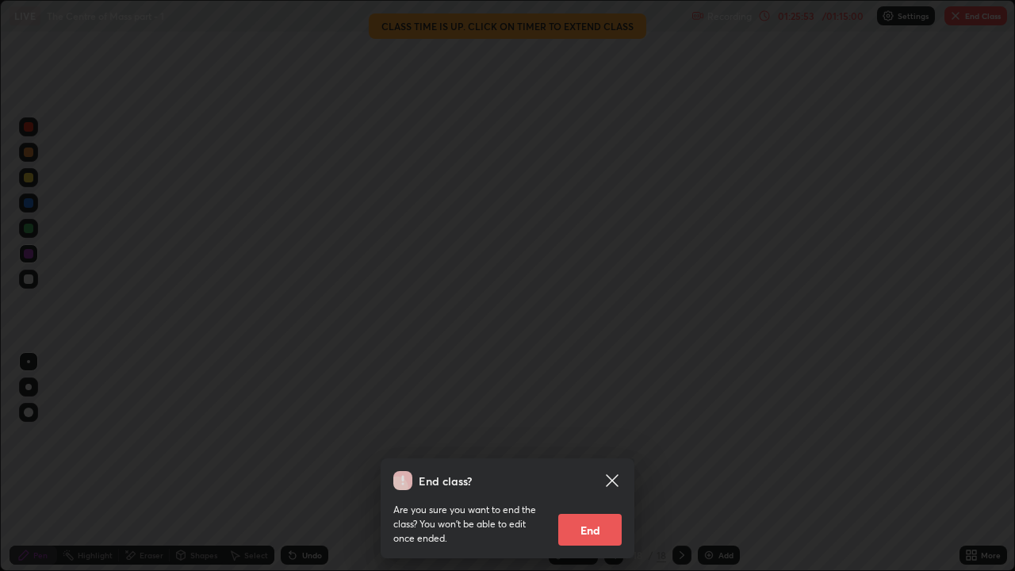
click at [591, 436] on button "End" at bounding box center [589, 530] width 63 height 32
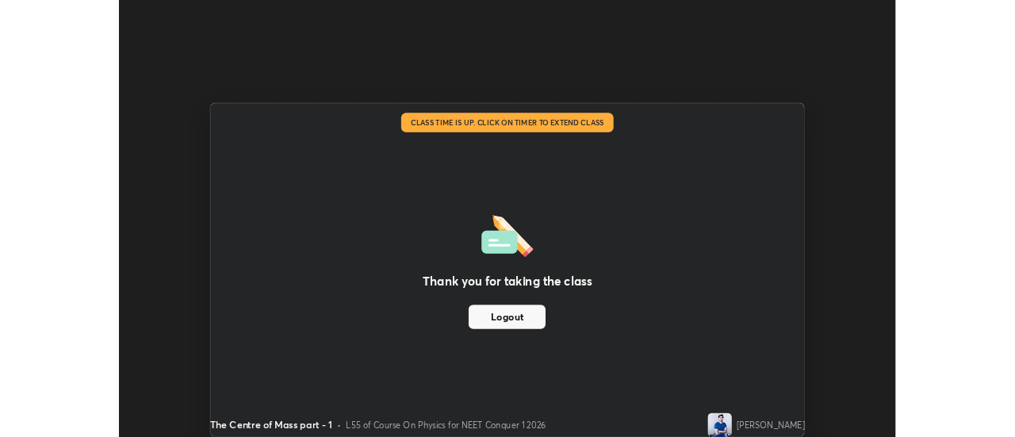
scroll to position [78840, 78262]
